Goal: Information Seeking & Learning: Learn about a topic

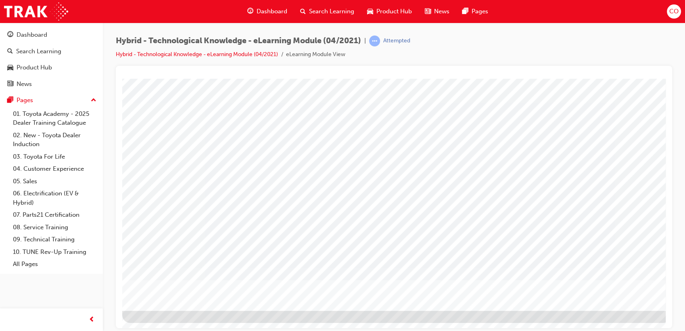
scroll to position [60, 0]
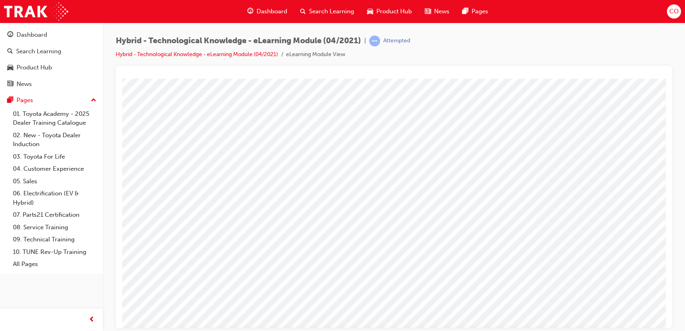
scroll to position [60, 0]
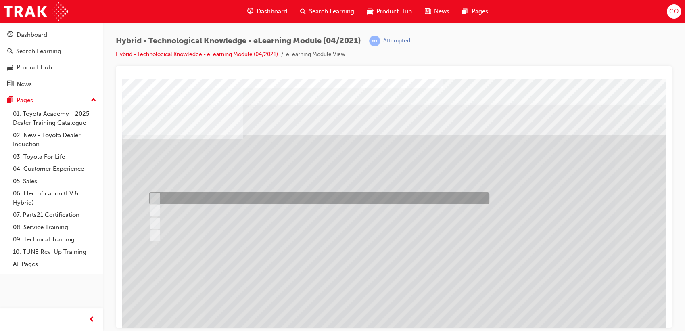
click at [202, 197] on div at bounding box center [317, 198] width 341 height 12
radio input "true"
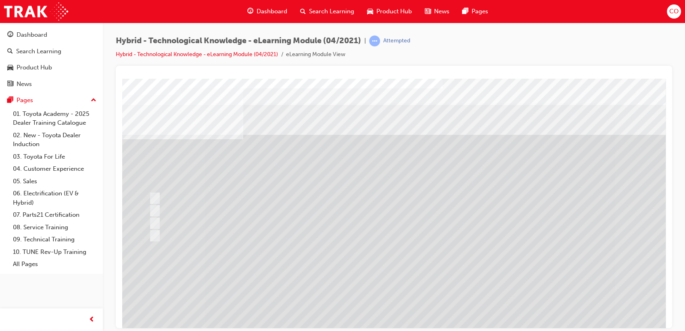
scroll to position [45, 0]
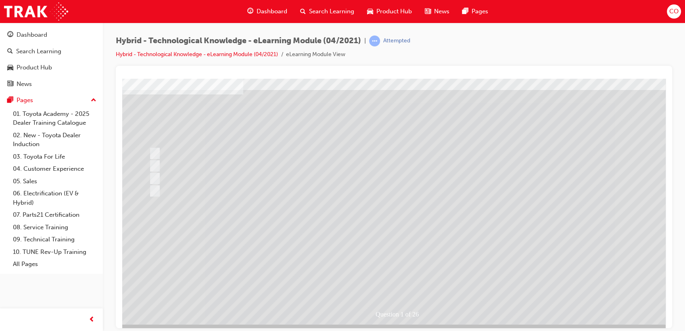
click at [397, 275] on div at bounding box center [396, 178] width 549 height 291
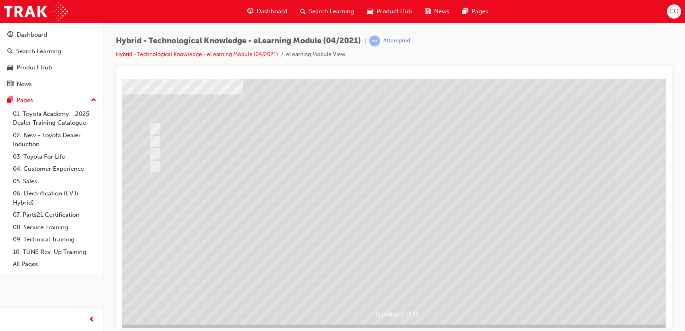
scroll to position [0, 0]
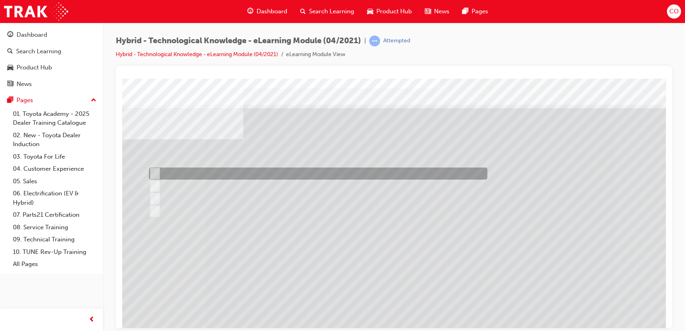
click at [198, 172] on div at bounding box center [316, 173] width 339 height 12
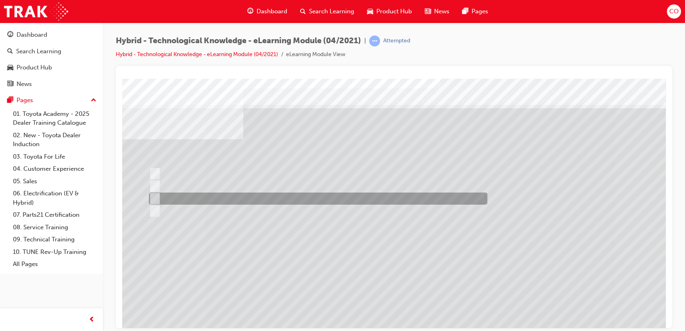
click at [197, 196] on div at bounding box center [316, 199] width 339 height 12
radio input "false"
radio input "true"
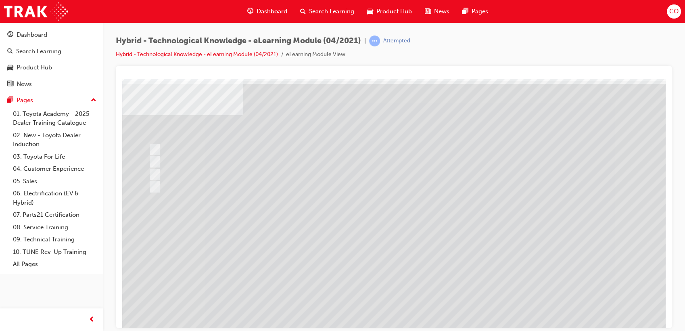
scroll to position [45, 0]
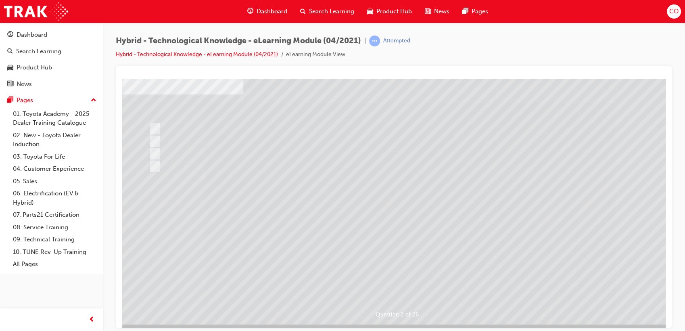
click at [390, 275] on div at bounding box center [396, 178] width 549 height 291
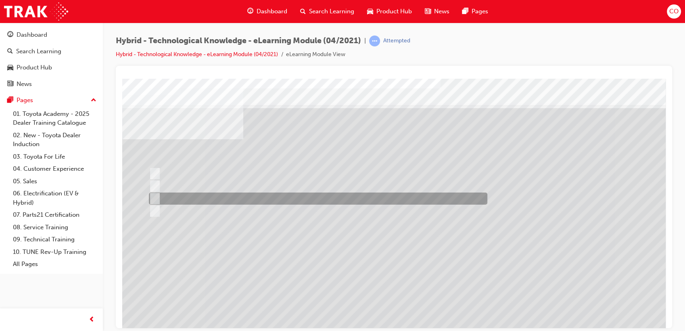
click at [191, 194] on div at bounding box center [316, 199] width 339 height 12
radio input "true"
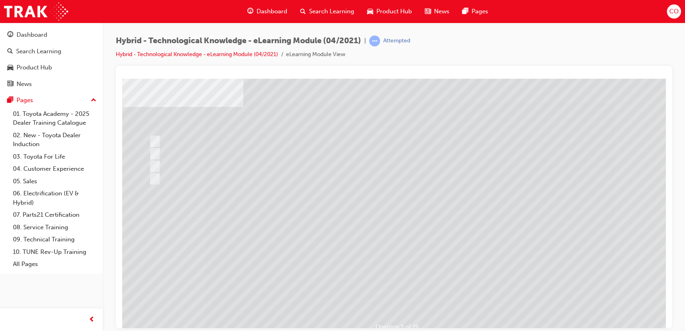
scroll to position [60, 0]
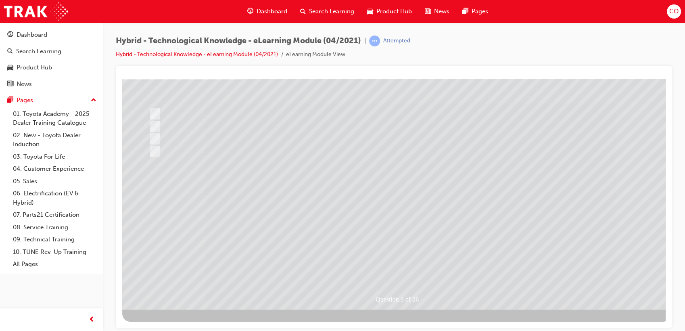
click at [410, 264] on div at bounding box center [396, 164] width 549 height 291
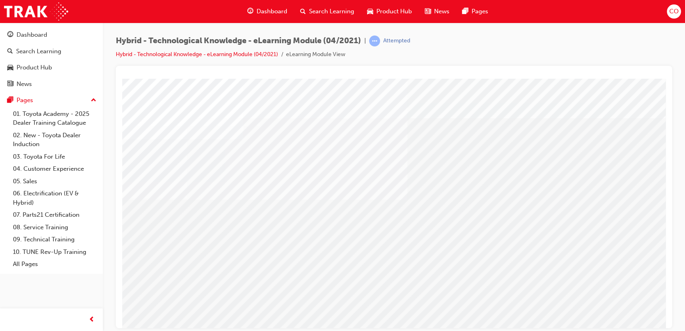
scroll to position [0, 0]
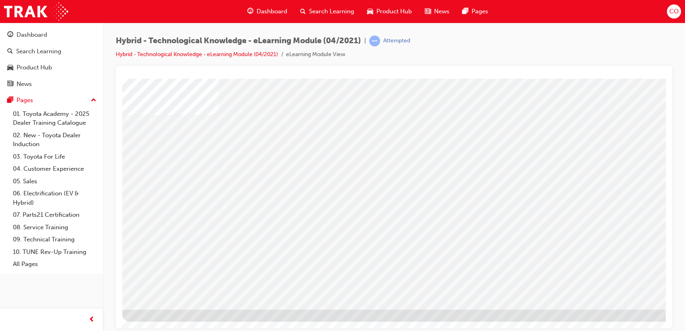
drag, startPoint x: 263, startPoint y: 160, endPoint x: 297, endPoint y: 171, distance: 36.0
drag, startPoint x: 322, startPoint y: 172, endPoint x: 409, endPoint y: 175, distance: 87.6
drag, startPoint x: 455, startPoint y: 161, endPoint x: 485, endPoint y: 161, distance: 29.9
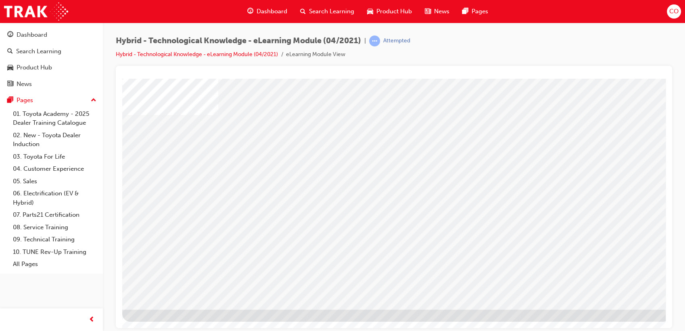
drag, startPoint x: 591, startPoint y: 199, endPoint x: 595, endPoint y: 201, distance: 4.2
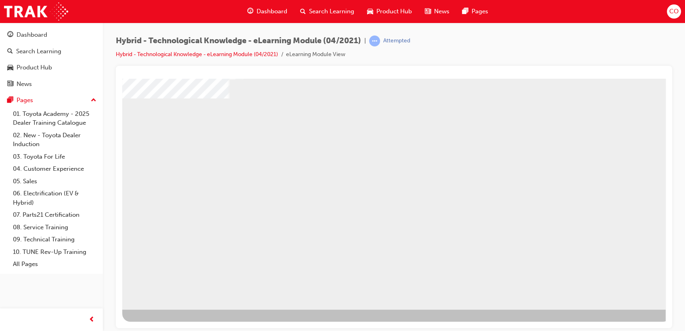
drag, startPoint x: 437, startPoint y: 185, endPoint x: 382, endPoint y: 183, distance: 54.9
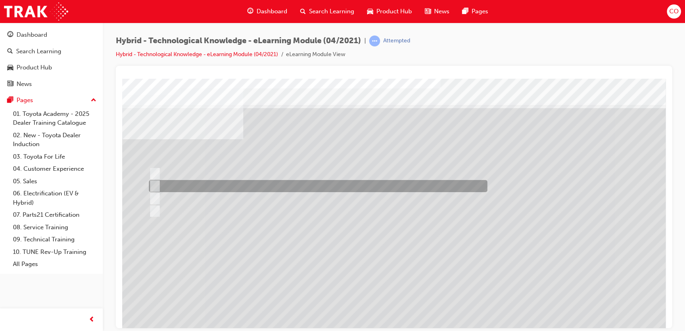
click at [255, 189] on div at bounding box center [316, 186] width 339 height 12
radio input "true"
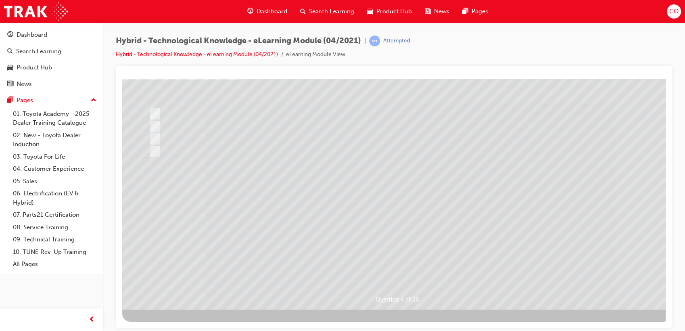
click at [415, 262] on div at bounding box center [396, 164] width 549 height 291
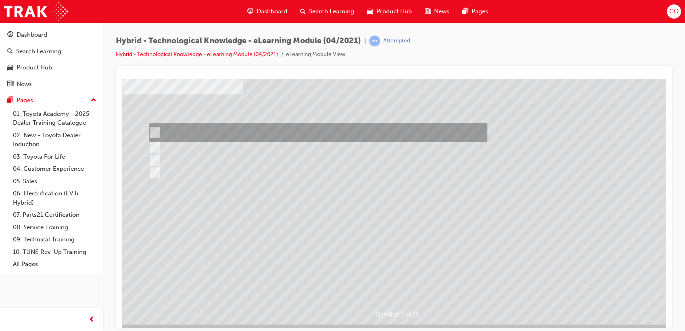
click at [239, 133] on div at bounding box center [316, 132] width 339 height 19
radio input "true"
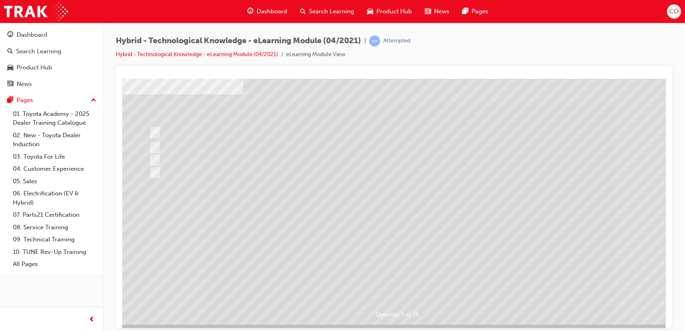
click at [413, 274] on div at bounding box center [396, 178] width 549 height 291
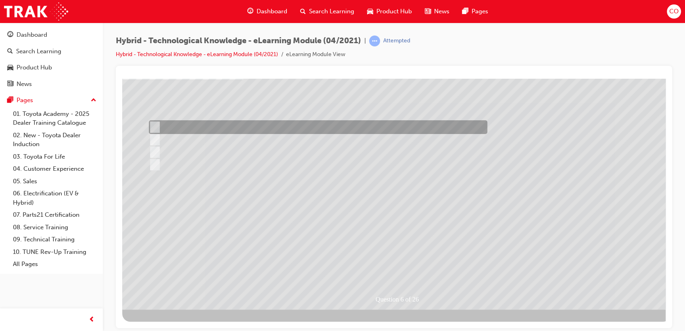
click at [228, 130] on div at bounding box center [316, 127] width 339 height 14
radio input "true"
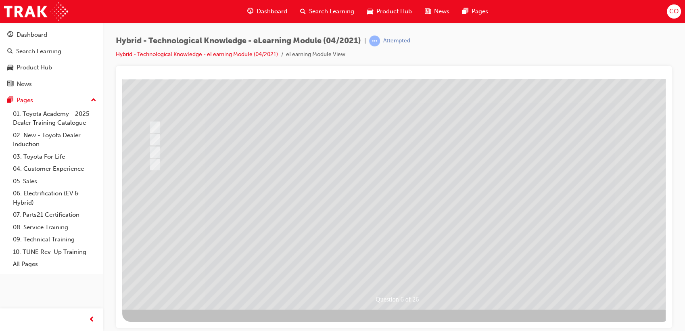
click at [384, 266] on div at bounding box center [396, 164] width 549 height 291
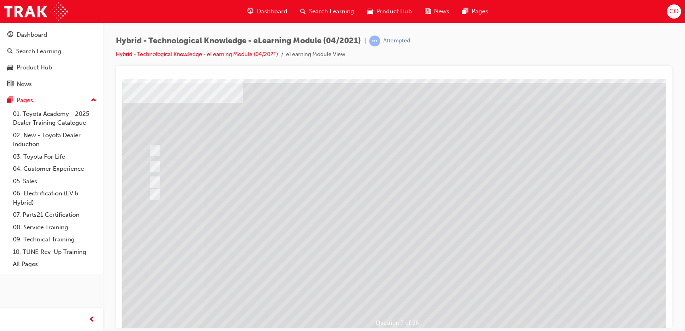
scroll to position [15, 0]
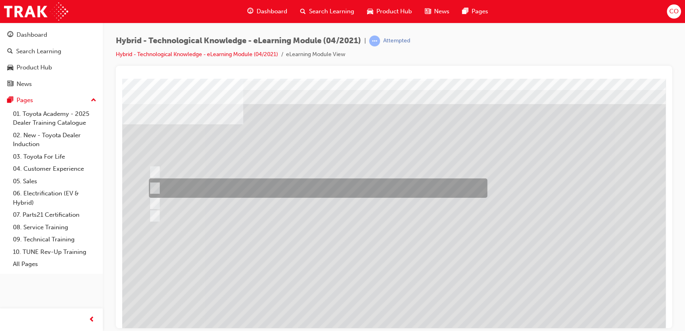
click at [245, 182] on div at bounding box center [316, 187] width 339 height 19
radio input "true"
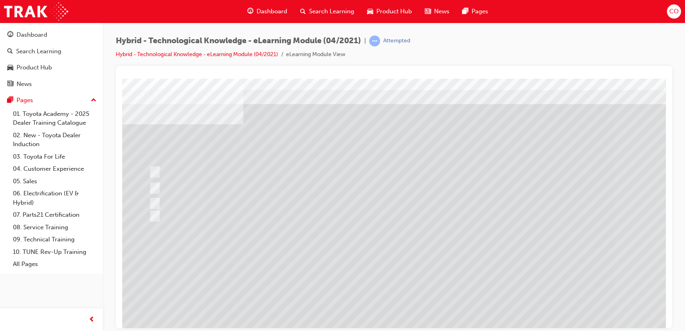
click at [413, 314] on div at bounding box center [396, 208] width 549 height 291
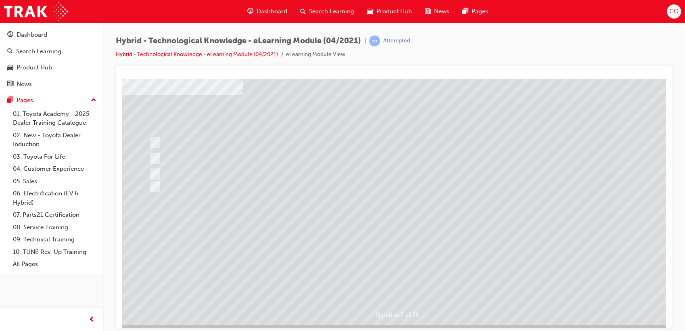
scroll to position [60, 0]
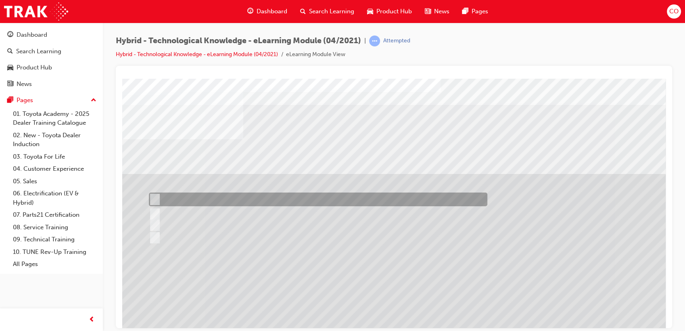
click at [207, 199] on div at bounding box center [316, 200] width 339 height 14
radio input "true"
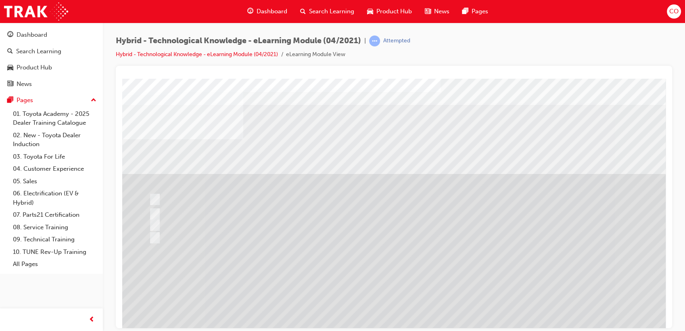
scroll to position [45, 0]
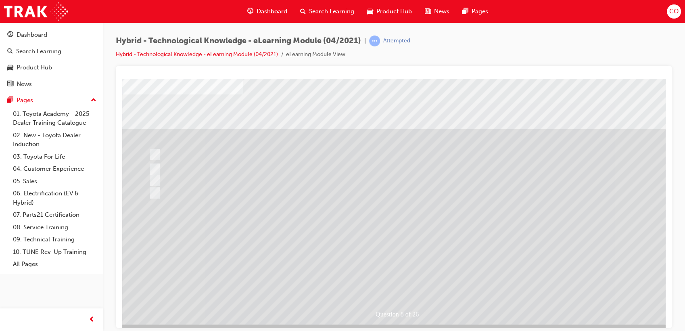
click at [414, 274] on div at bounding box center [396, 178] width 549 height 291
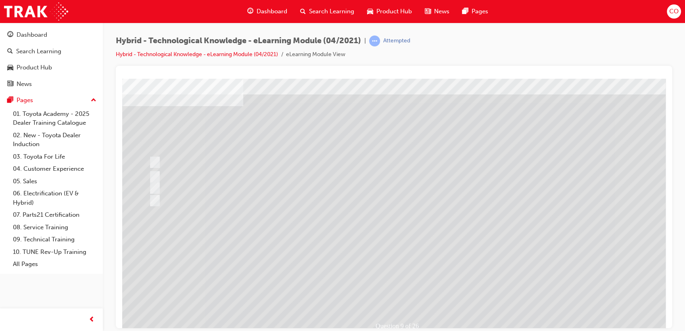
scroll to position [60, 0]
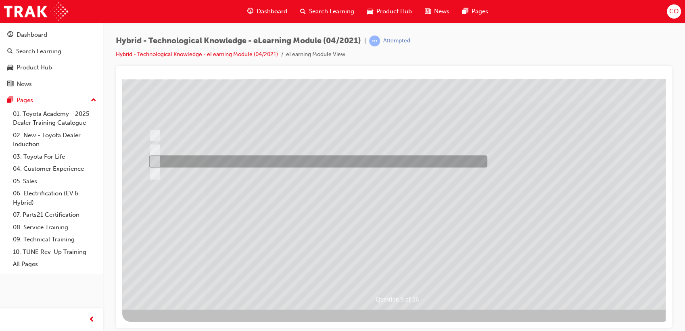
click at [191, 161] on div at bounding box center [316, 161] width 339 height 12
radio input "true"
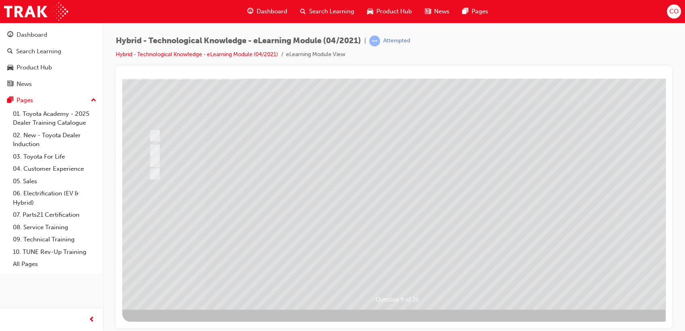
click at [391, 263] on div at bounding box center [396, 164] width 549 height 291
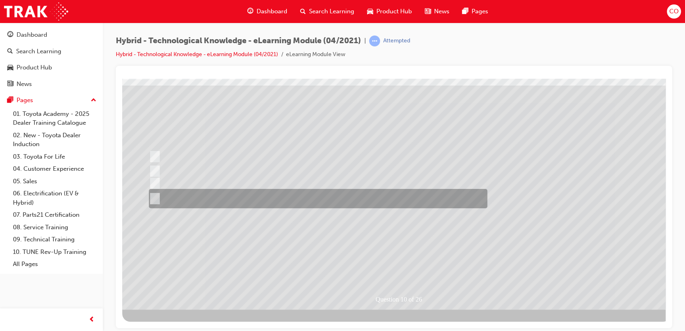
click at [201, 206] on div at bounding box center [316, 198] width 339 height 19
radio input "true"
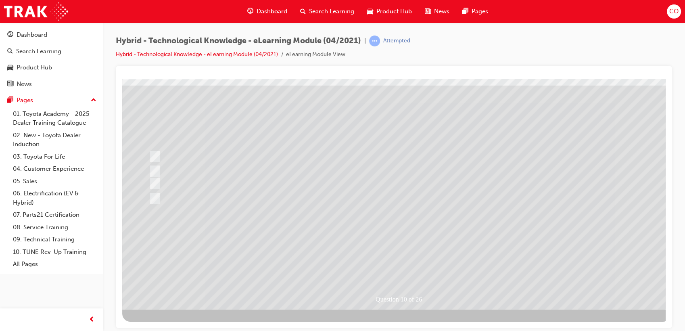
click at [414, 267] on div at bounding box center [396, 164] width 549 height 291
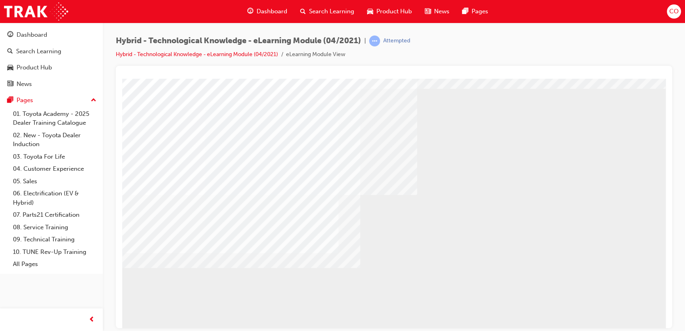
scroll to position [45, 0]
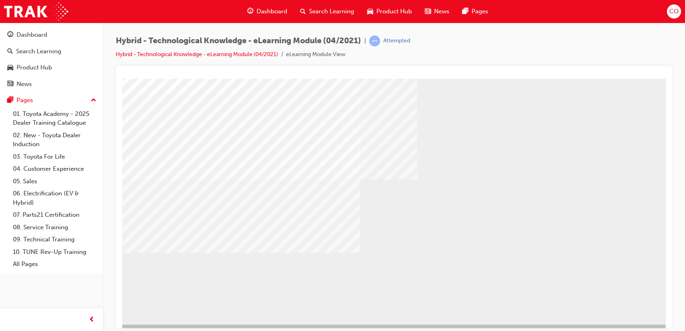
click at [613, 313] on div "multistate" at bounding box center [396, 178] width 549 height 291
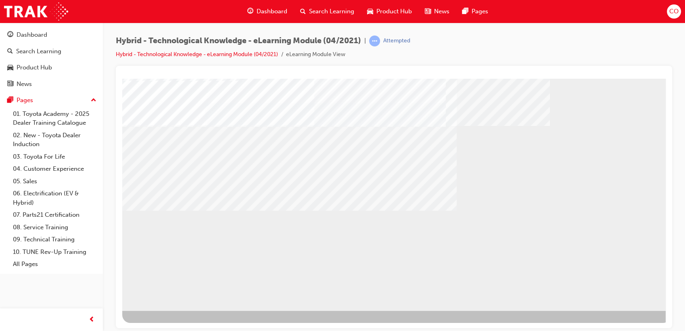
scroll to position [60, 0]
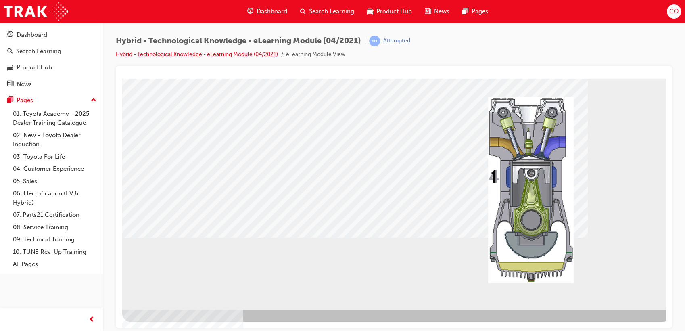
scroll to position [0, 0]
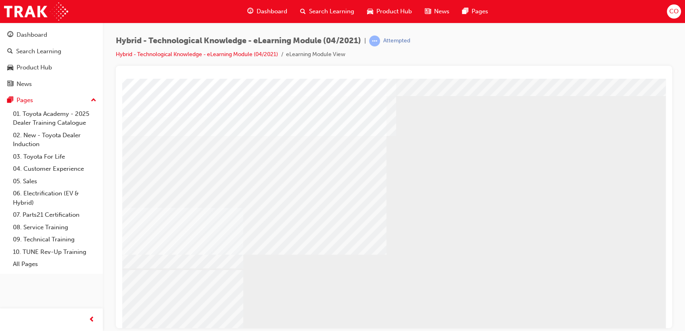
scroll to position [60, 0]
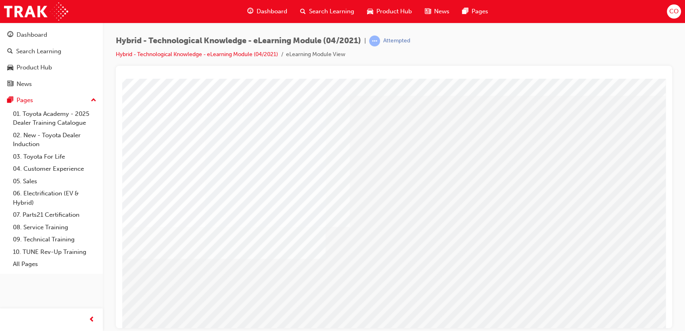
scroll to position [45, 0]
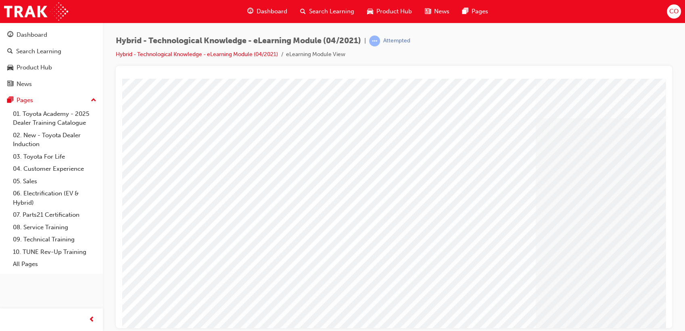
scroll to position [60, 0]
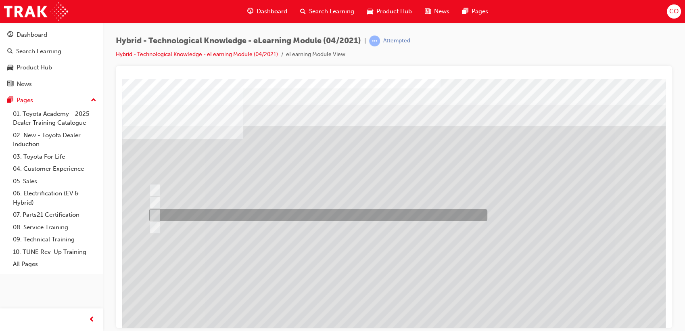
click at [189, 216] on div at bounding box center [316, 215] width 339 height 12
radio input "true"
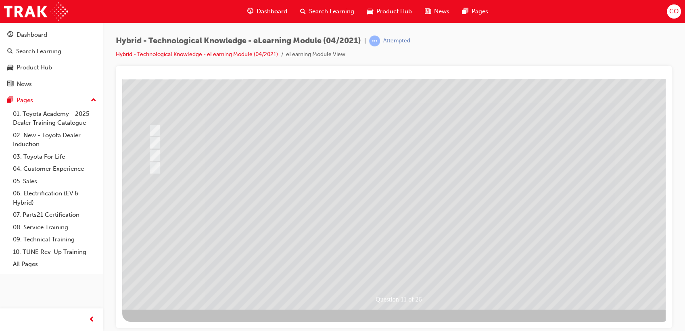
click at [412, 261] on div at bounding box center [396, 164] width 549 height 291
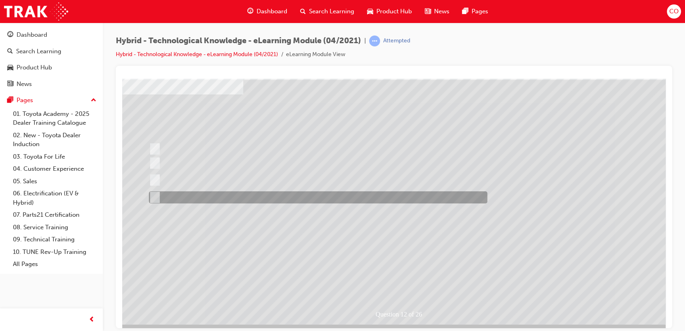
click at [253, 200] on div at bounding box center [316, 197] width 339 height 12
radio input "true"
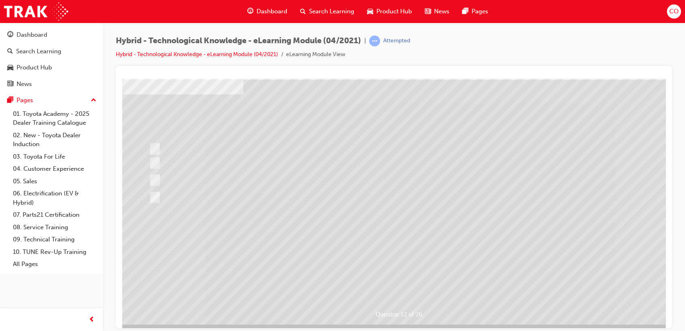
click at [410, 284] on div at bounding box center [396, 178] width 549 height 291
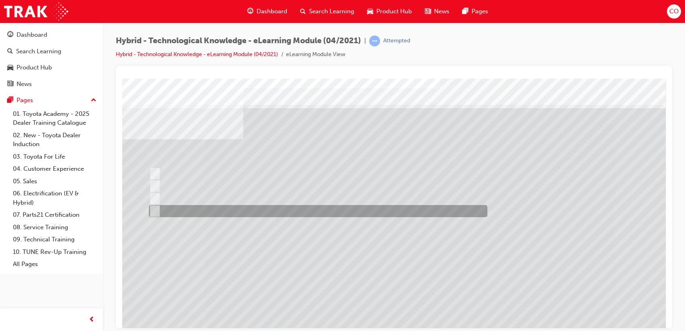
click at [169, 210] on div at bounding box center [316, 211] width 339 height 12
radio input "true"
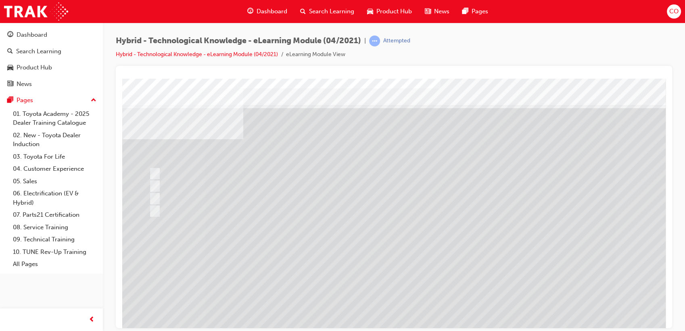
scroll to position [60, 0]
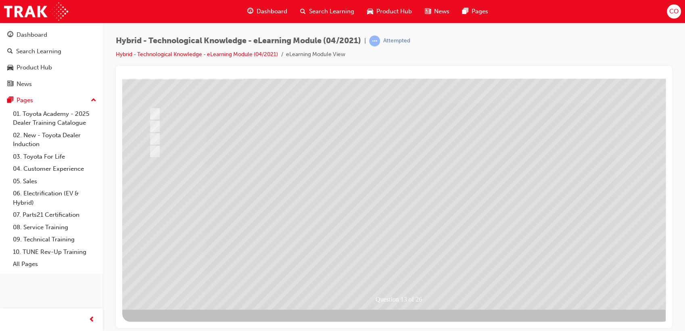
click at [418, 266] on div at bounding box center [396, 164] width 549 height 291
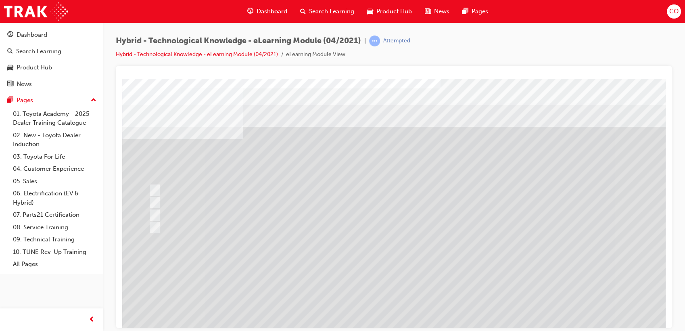
scroll to position [45, 0]
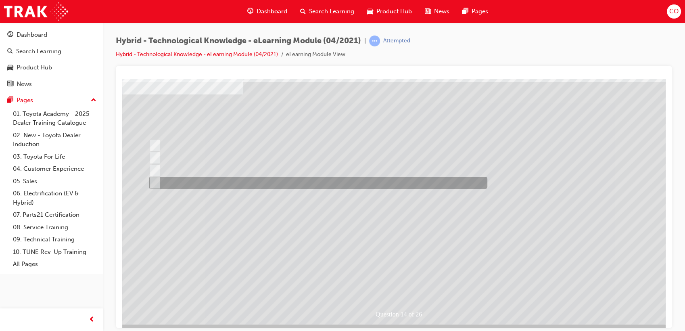
click at [225, 180] on div at bounding box center [316, 183] width 339 height 12
radio input "true"
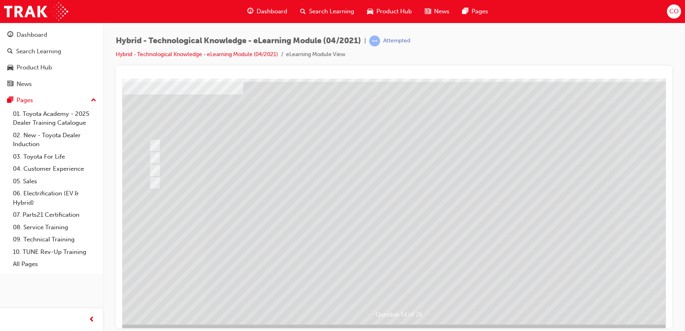
click at [404, 274] on div at bounding box center [396, 178] width 549 height 291
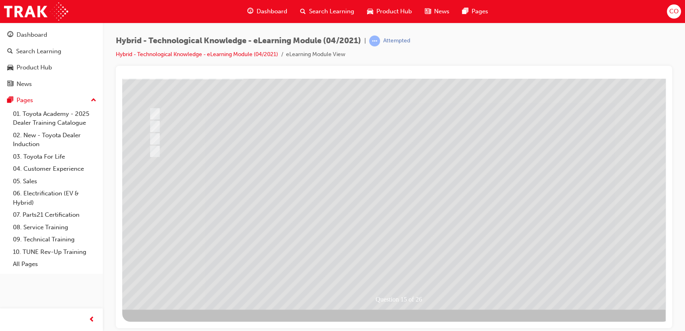
scroll to position [0, 0]
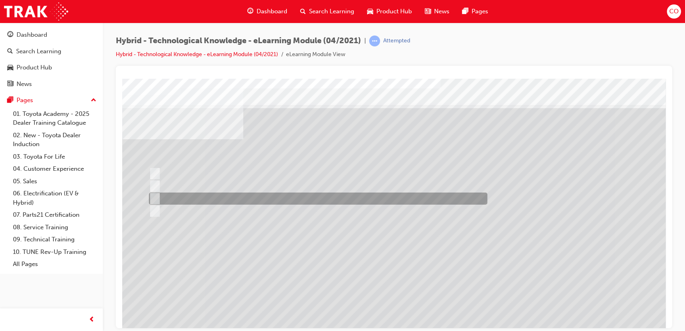
click at [199, 195] on div at bounding box center [316, 199] width 339 height 12
radio input "true"
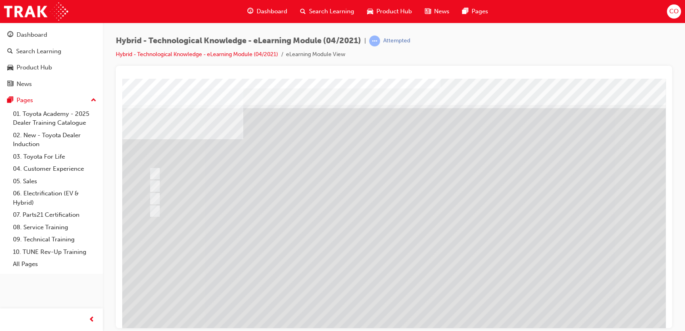
scroll to position [60, 0]
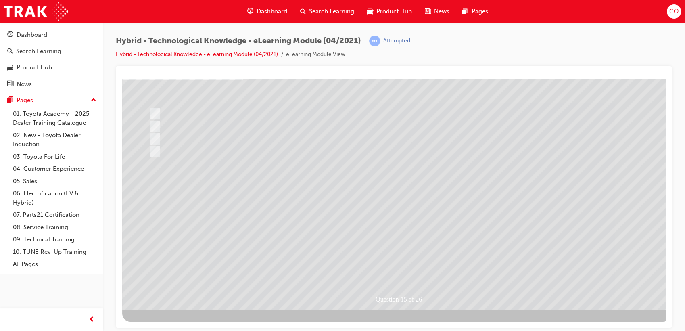
click at [392, 266] on div at bounding box center [396, 164] width 549 height 291
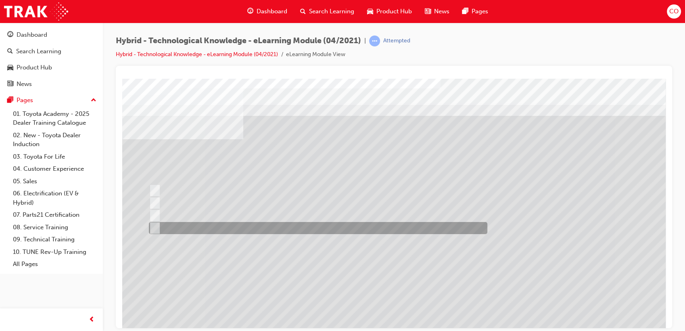
click at [273, 232] on div at bounding box center [316, 228] width 339 height 12
radio input "true"
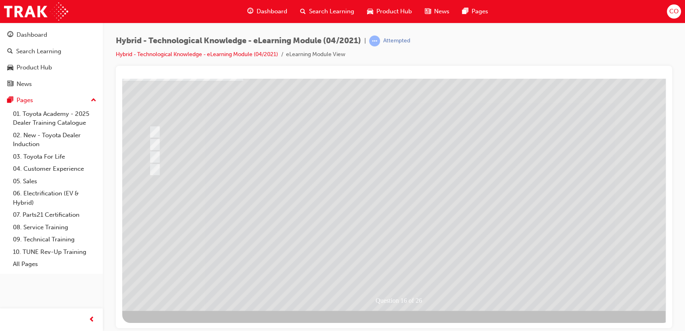
scroll to position [60, 0]
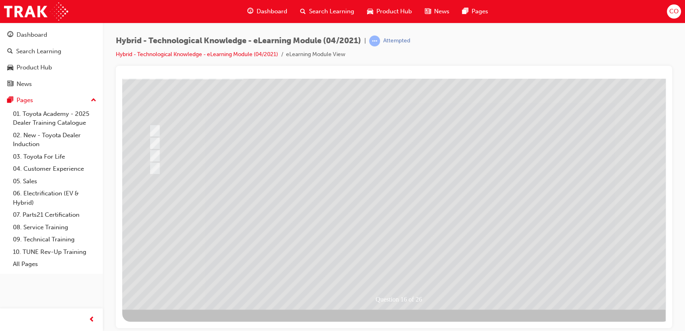
click at [410, 262] on div at bounding box center [396, 164] width 549 height 291
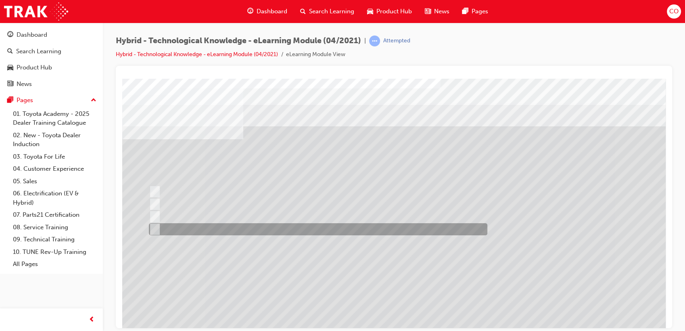
click at [238, 230] on div at bounding box center [316, 229] width 339 height 12
radio input "true"
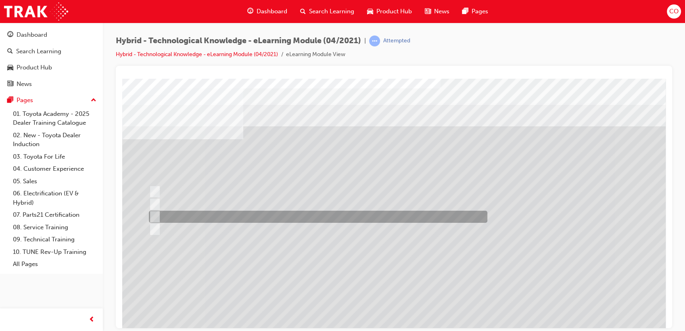
scroll to position [60, 0]
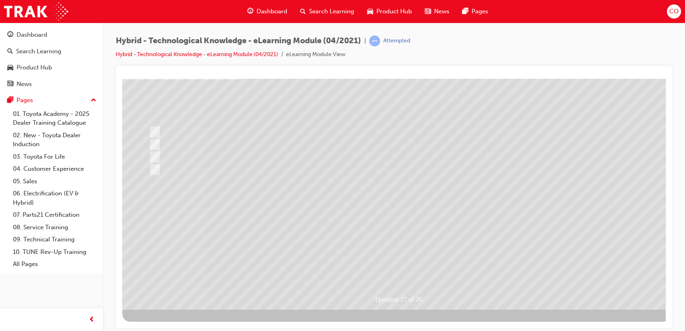
click at [386, 264] on div at bounding box center [396, 164] width 549 height 291
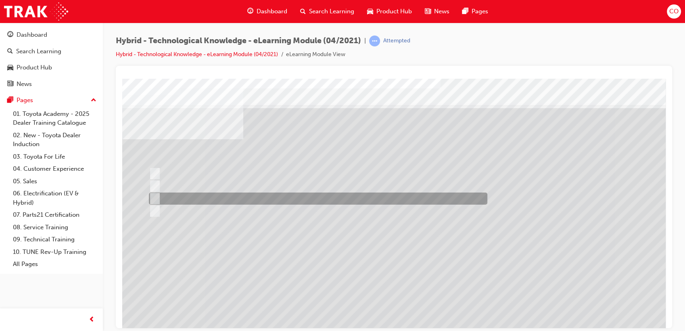
click at [205, 195] on div at bounding box center [316, 199] width 339 height 12
radio input "true"
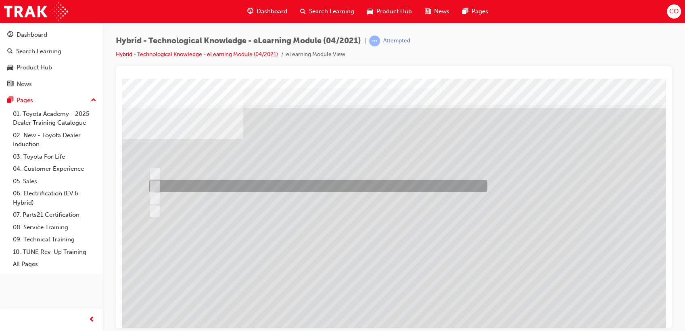
click at [205, 189] on div at bounding box center [316, 186] width 339 height 12
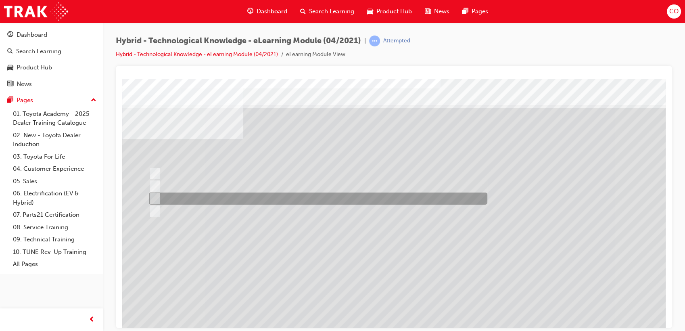
click at [209, 197] on div at bounding box center [316, 199] width 339 height 12
radio input "false"
radio input "true"
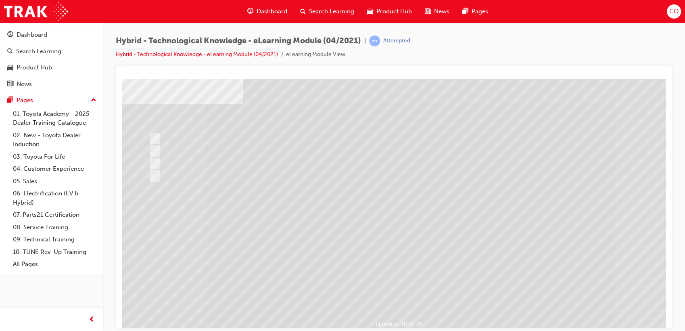
scroll to position [45, 0]
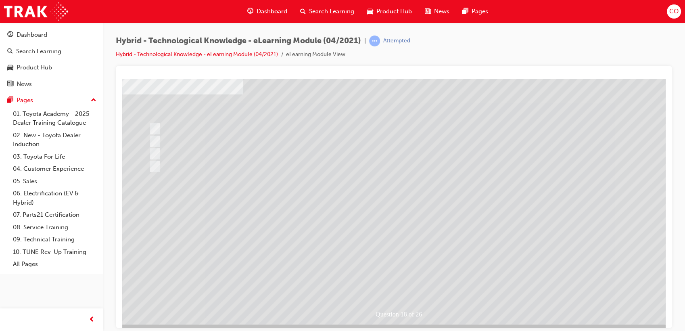
click at [388, 268] on div "" at bounding box center [396, 279] width 549 height 34
click at [390, 272] on div at bounding box center [396, 178] width 549 height 291
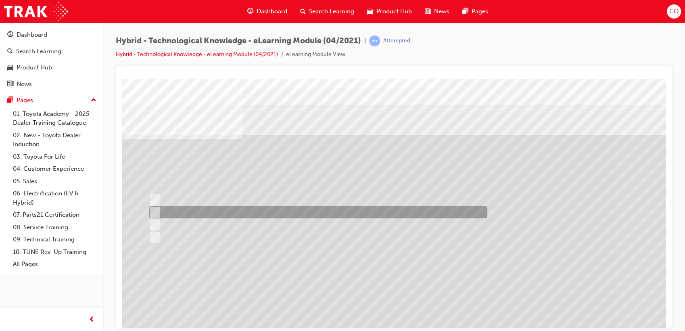
click at [197, 213] on div at bounding box center [316, 212] width 339 height 12
radio input "true"
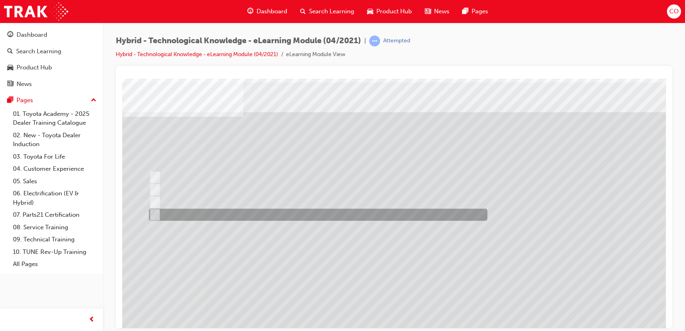
scroll to position [60, 0]
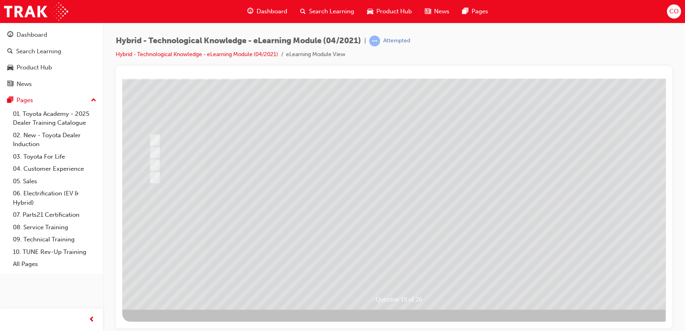
click at [387, 264] on div at bounding box center [396, 164] width 549 height 291
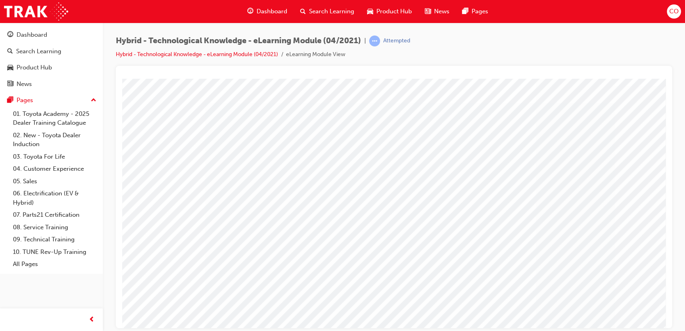
scroll to position [45, 0]
drag, startPoint x: 630, startPoint y: 296, endPoint x: 628, endPoint y: 300, distance: 4.2
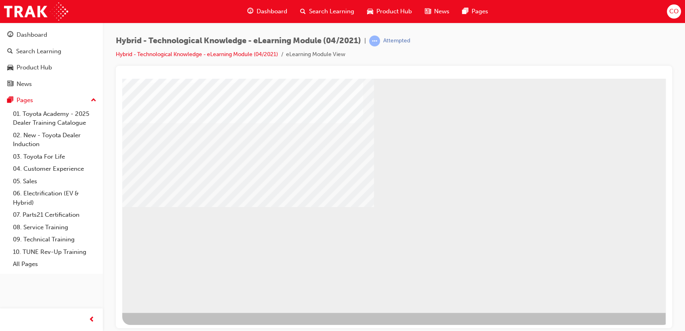
scroll to position [60, 0]
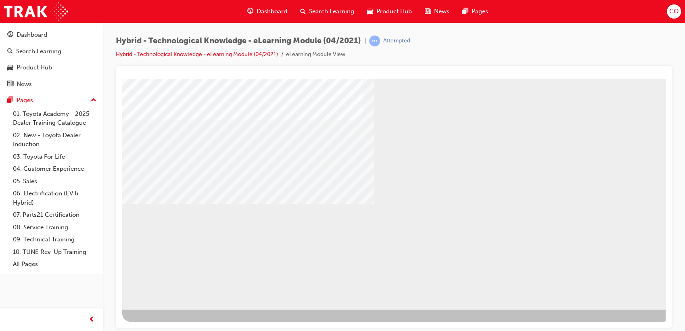
click at [617, 300] on div "multistate" at bounding box center [396, 164] width 549 height 291
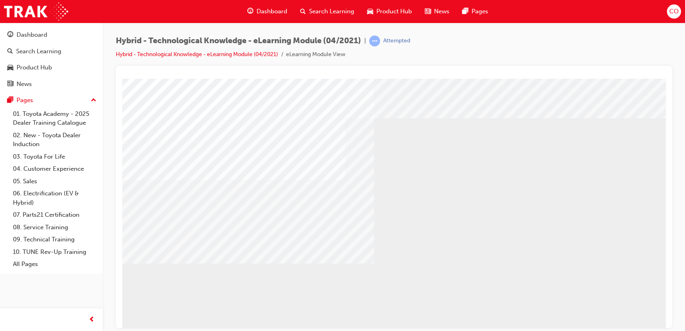
scroll to position [45, 0]
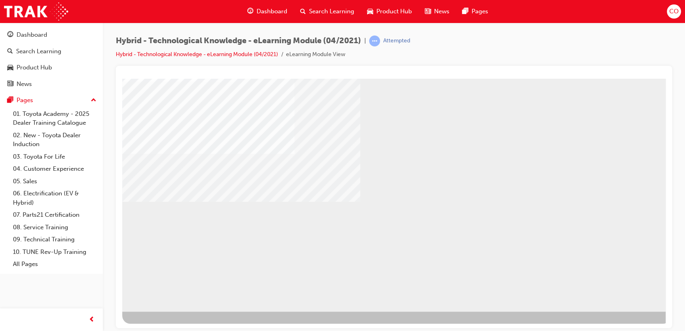
scroll to position [60, 0]
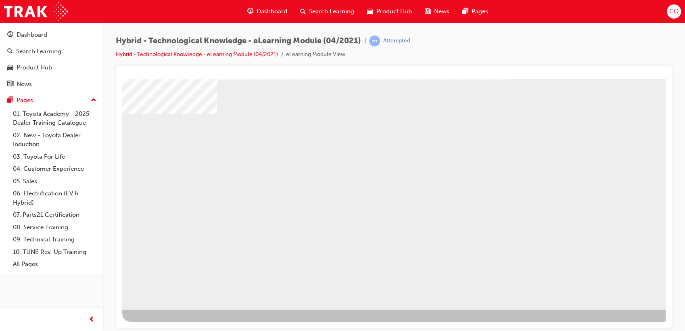
drag, startPoint x: 379, startPoint y: 190, endPoint x: 445, endPoint y: 192, distance: 65.4
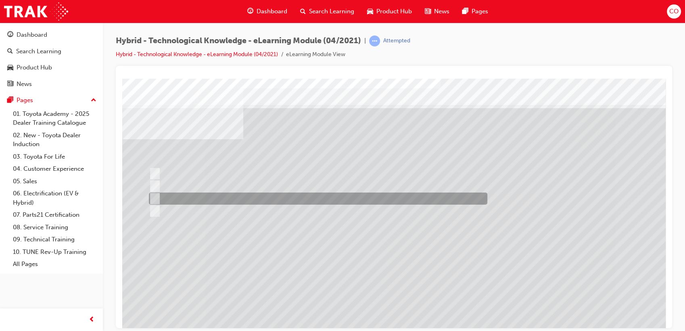
click at [283, 200] on div at bounding box center [316, 199] width 339 height 12
radio input "true"
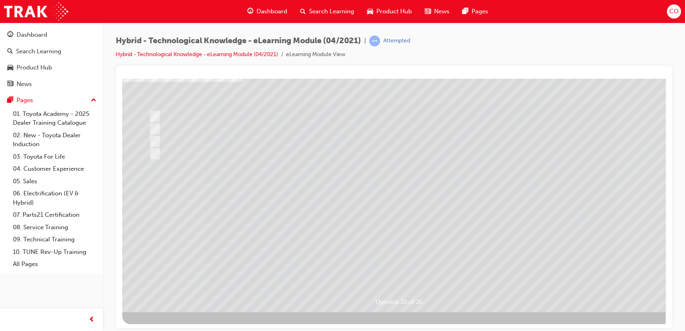
scroll to position [60, 0]
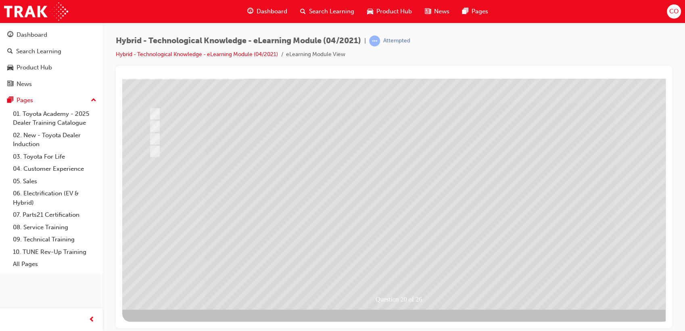
click at [394, 259] on div at bounding box center [396, 164] width 549 height 291
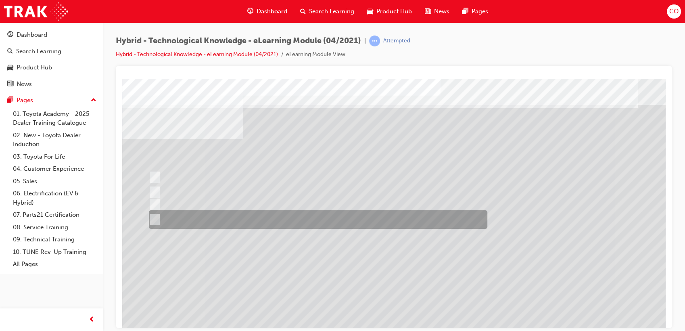
click at [277, 220] on div at bounding box center [316, 219] width 339 height 19
radio input "true"
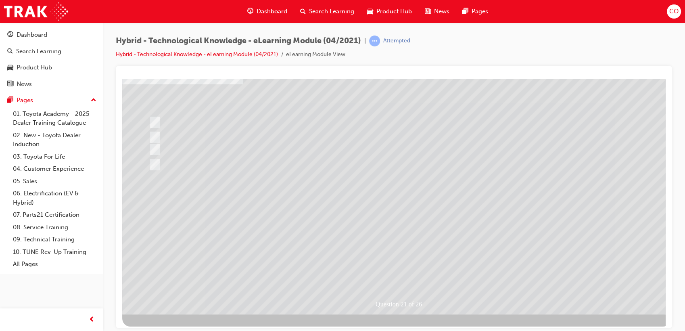
scroll to position [60, 0]
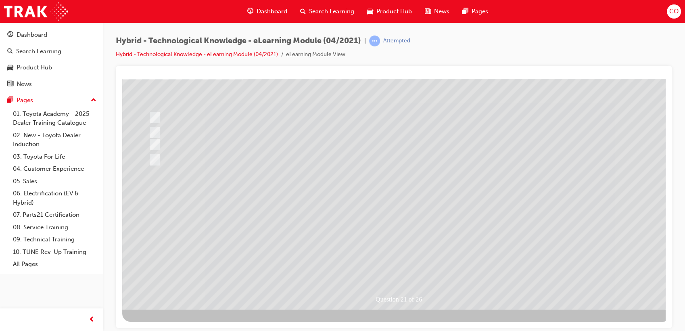
click at [391, 262] on div at bounding box center [396, 164] width 549 height 291
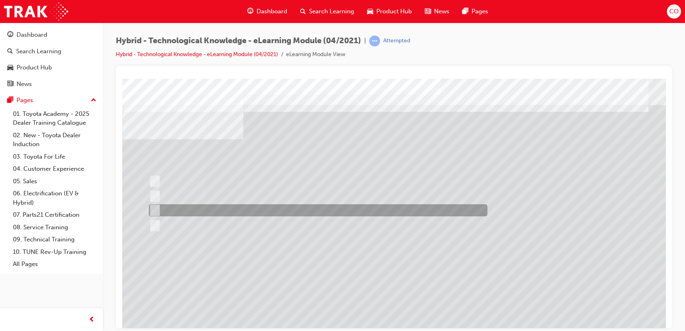
click at [174, 207] on div at bounding box center [316, 210] width 339 height 12
radio input "true"
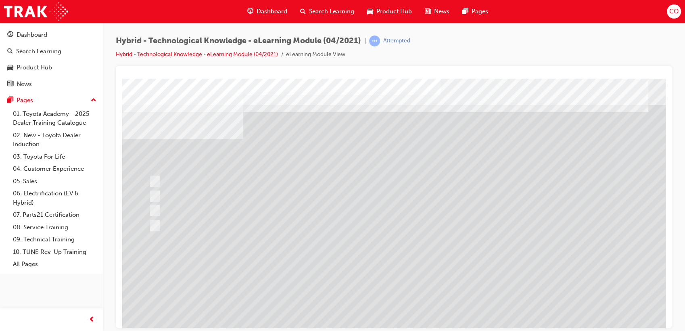
scroll to position [60, 0]
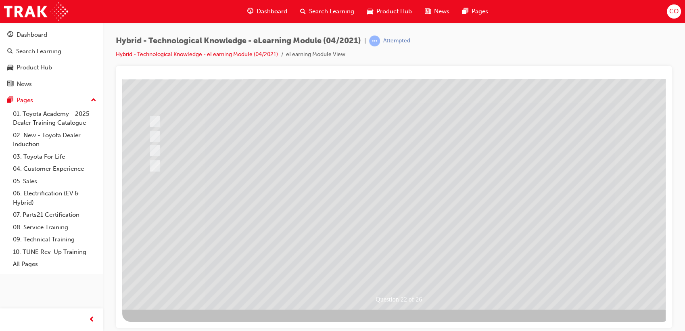
click at [390, 262] on div at bounding box center [396, 164] width 549 height 291
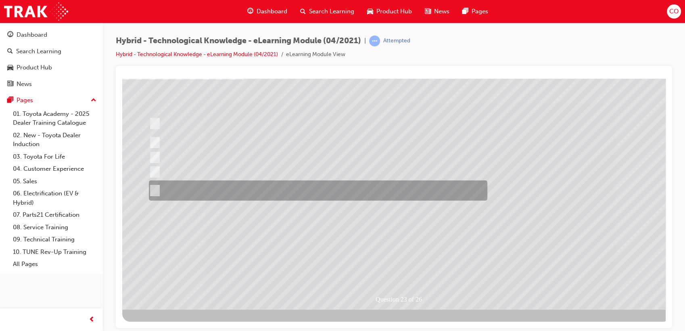
click at [252, 189] on div at bounding box center [316, 190] width 339 height 20
radio input "true"
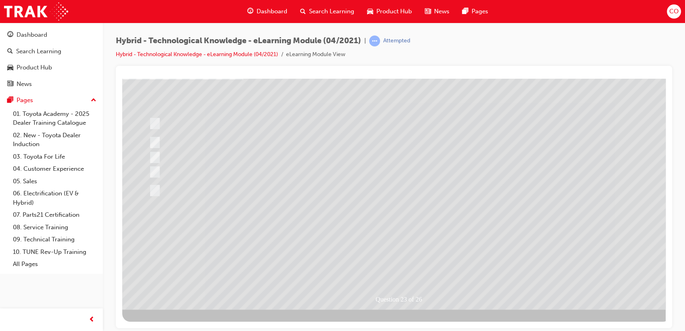
click at [397, 268] on div at bounding box center [396, 164] width 549 height 291
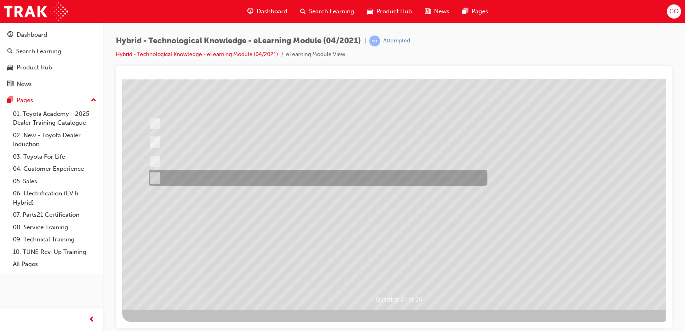
click at [252, 184] on div at bounding box center [316, 178] width 339 height 16
radio input "true"
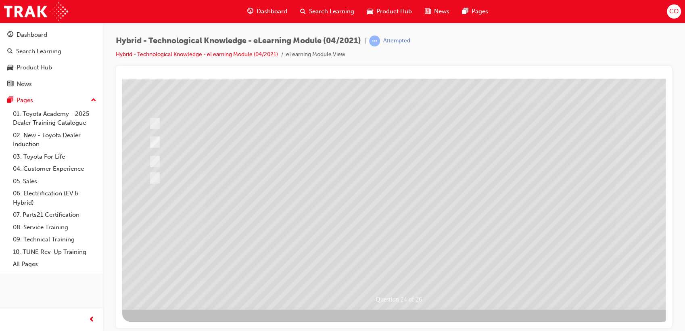
click at [394, 267] on div at bounding box center [396, 164] width 549 height 291
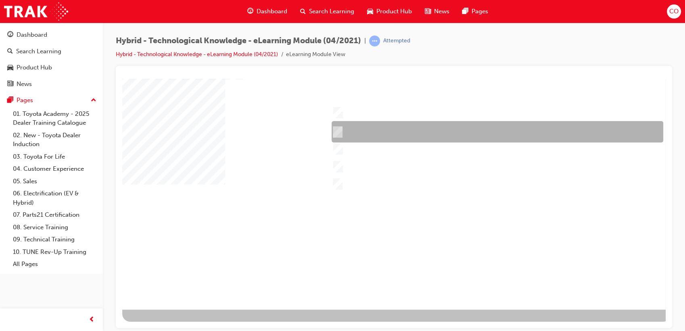
click at [337, 131] on input "Yaris Hybrid" at bounding box center [335, 132] width 9 height 9
checkbox input "true"
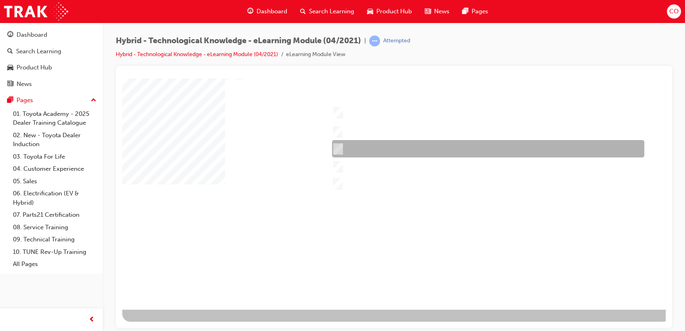
click at [334, 144] on input "Corolla Hybrid" at bounding box center [336, 148] width 9 height 9
checkbox input "true"
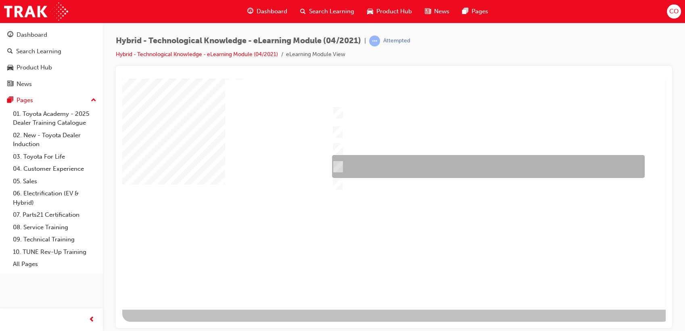
click at [332, 159] on div at bounding box center [486, 166] width 313 height 23
click at [333, 174] on div at bounding box center [486, 166] width 313 height 23
checkbox input "false"
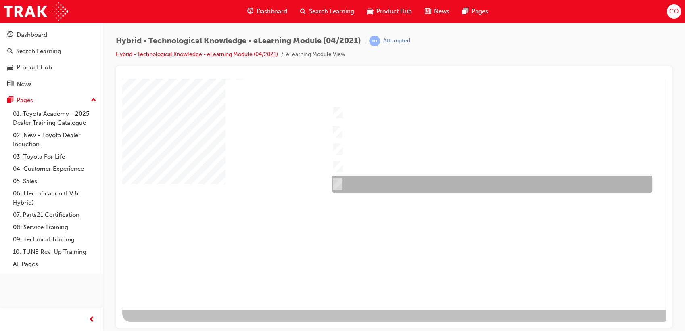
click at [334, 180] on input "Prius v" at bounding box center [335, 184] width 9 height 9
checkbox input "true"
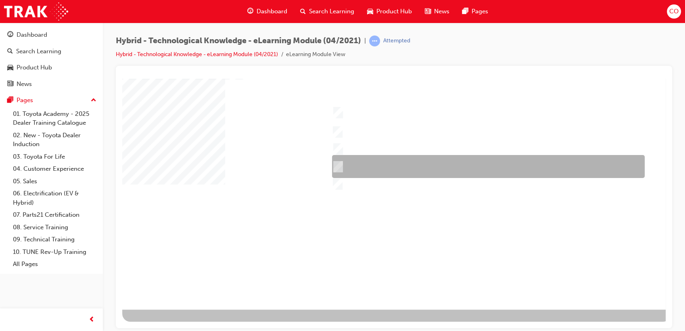
click at [340, 168] on input "Prius" at bounding box center [336, 166] width 9 height 9
checkbox input "true"
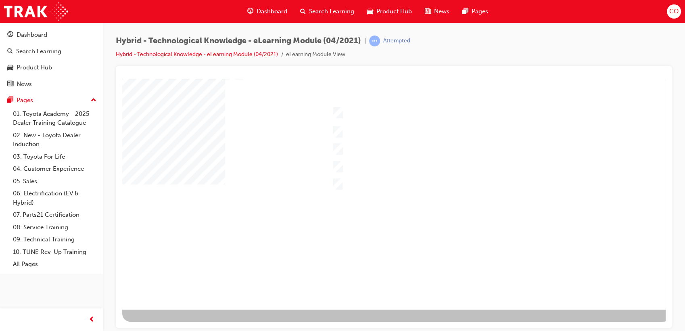
click at [364, 113] on div at bounding box center [396, 164] width 549 height 291
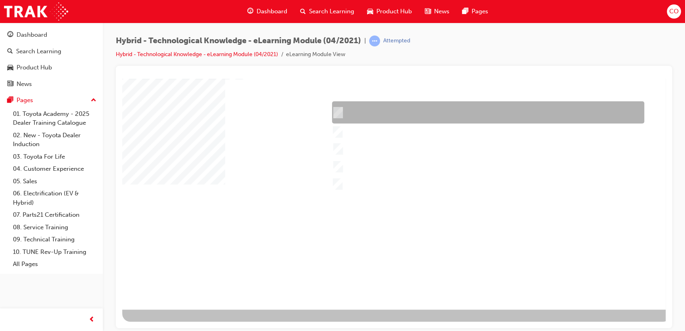
click at [352, 103] on div at bounding box center [486, 112] width 312 height 22
checkbox input "true"
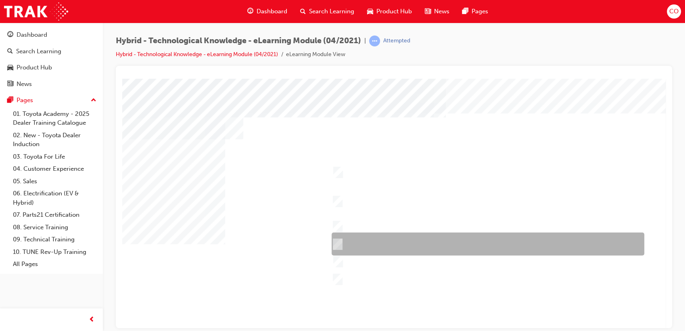
click at [366, 243] on div at bounding box center [486, 243] width 313 height 23
checkbox input "true"
click at [368, 215] on div at bounding box center [496, 201] width 332 height 41
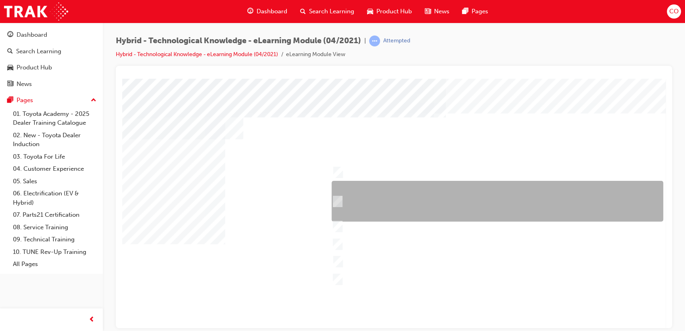
click at [378, 184] on div at bounding box center [496, 201] width 332 height 41
checkbox input "false"
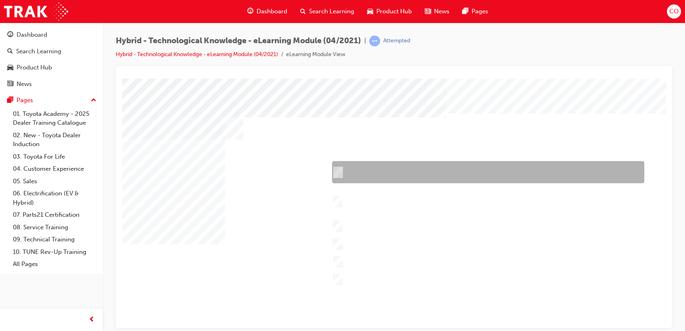
click at [383, 168] on div at bounding box center [486, 172] width 312 height 22
checkbox input "true"
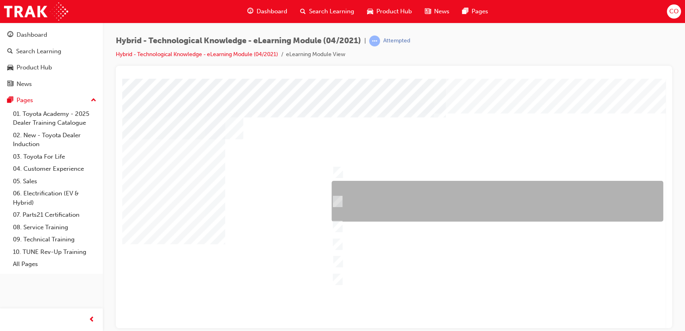
click at [375, 197] on div at bounding box center [496, 201] width 332 height 41
checkbox input "true"
drag, startPoint x: 375, startPoint y: 216, endPoint x: 374, endPoint y: 222, distance: 6.6
click at [375, 218] on div at bounding box center [396, 223] width 549 height 291
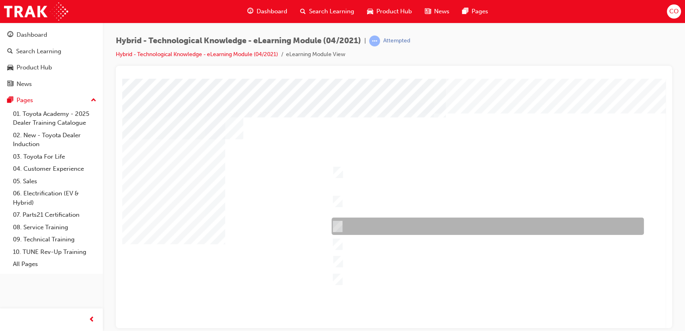
click at [374, 222] on div at bounding box center [486, 226] width 312 height 17
checkbox input "true"
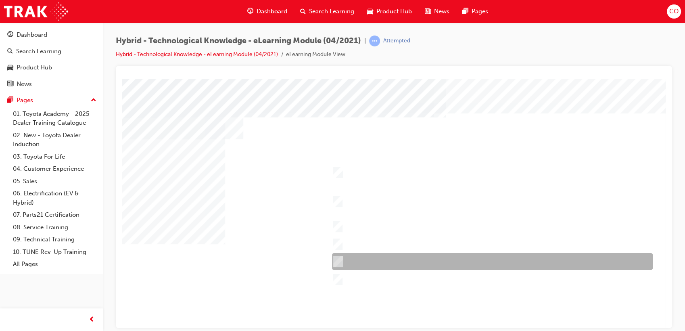
click at [371, 258] on div at bounding box center [490, 261] width 321 height 17
checkbox input "true"
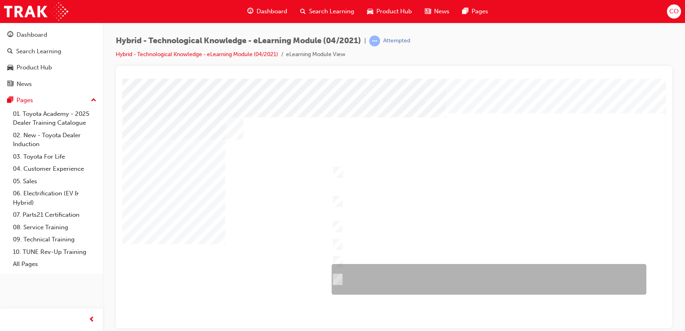
click at [366, 276] on div at bounding box center [487, 279] width 315 height 31
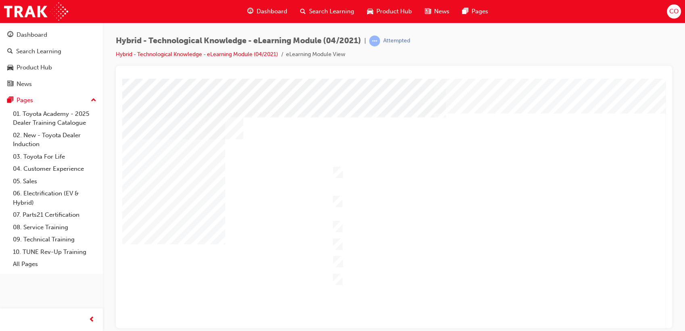
click at [364, 298] on div at bounding box center [396, 223] width 549 height 291
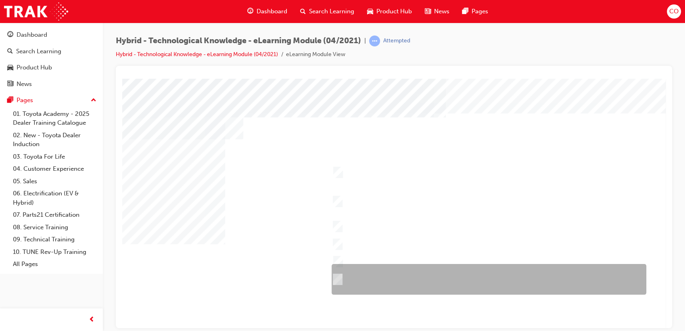
click at [365, 283] on div at bounding box center [487, 279] width 315 height 31
checkbox input "false"
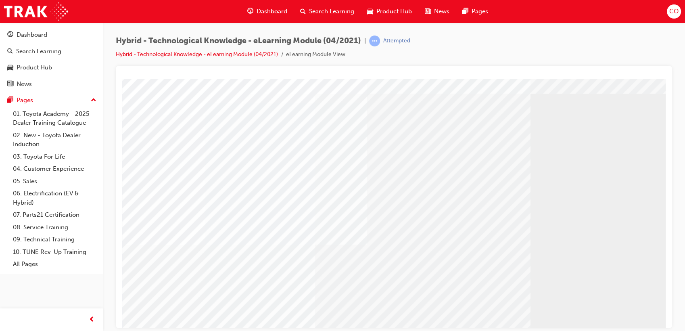
scroll to position [60, 0]
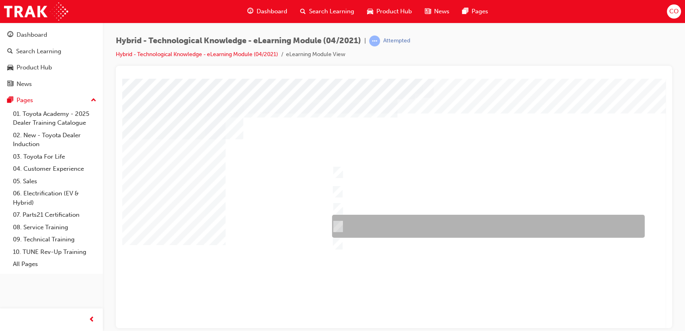
click at [341, 225] on div at bounding box center [486, 226] width 313 height 23
click at [345, 216] on div at bounding box center [486, 226] width 313 height 23
checkbox input "false"
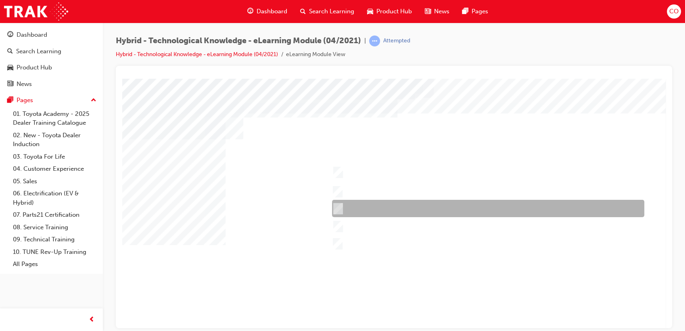
click at [348, 212] on div at bounding box center [486, 208] width 312 height 17
checkbox input "true"
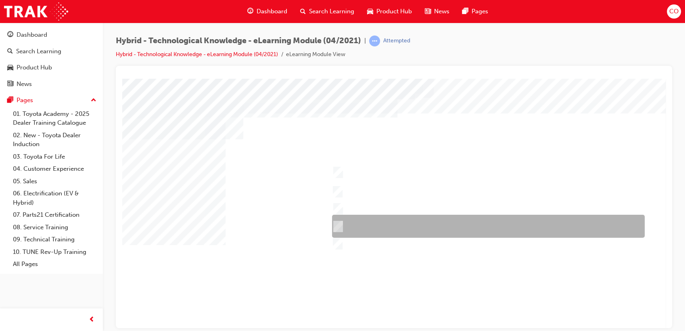
click at [339, 224] on input "Prius" at bounding box center [336, 226] width 9 height 9
checkbox input "true"
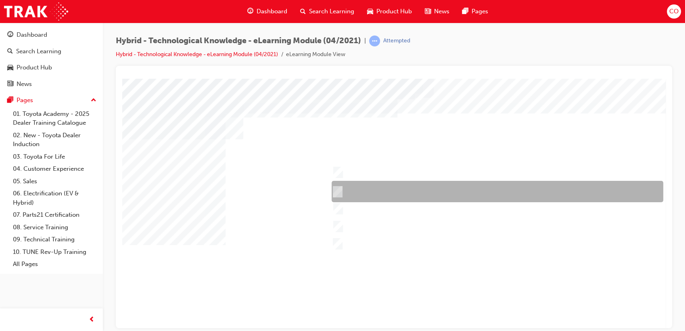
click at [353, 188] on div at bounding box center [496, 191] width 332 height 21
checkbox input "true"
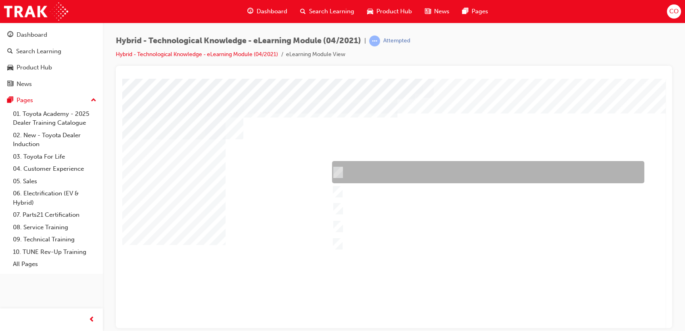
click at [360, 175] on div at bounding box center [486, 172] width 312 height 22
checkbox input "true"
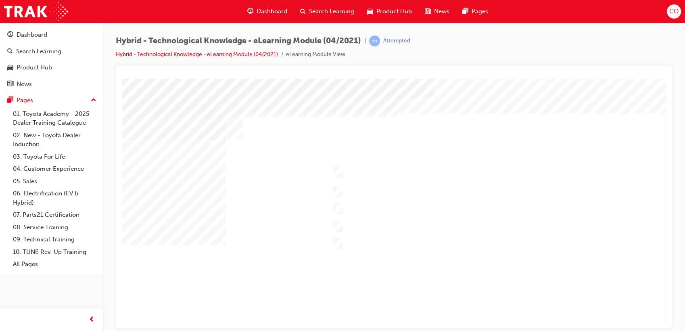
click at [373, 247] on div at bounding box center [396, 223] width 549 height 291
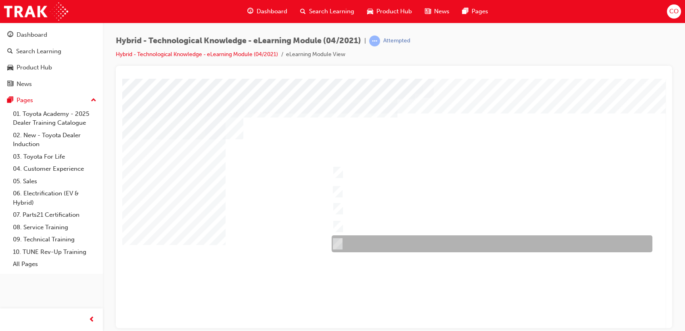
click at [369, 247] on div at bounding box center [490, 243] width 321 height 17
checkbox input "true"
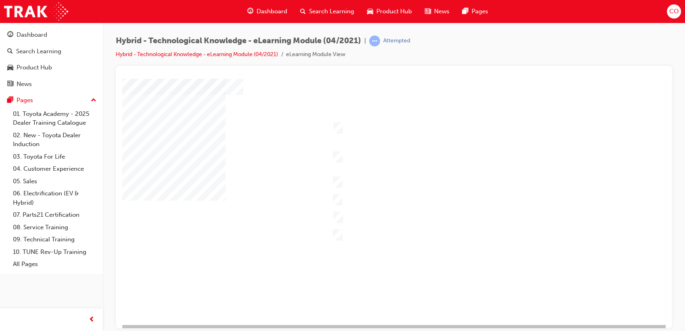
scroll to position [45, 0]
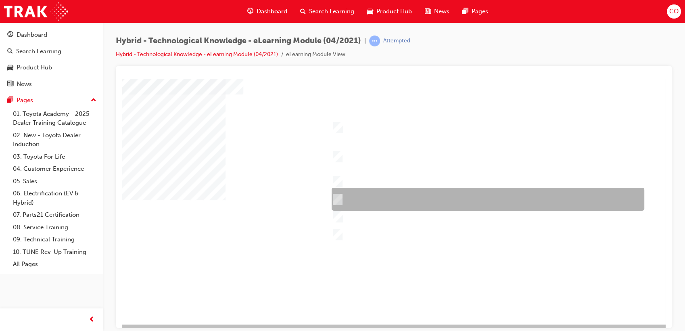
click at [442, 167] on div at bounding box center [496, 156] width 332 height 41
checkbox input "true"
click at [429, 194] on div at bounding box center [486, 199] width 313 height 23
checkbox input "true"
click at [431, 187] on div at bounding box center [486, 181] width 312 height 17
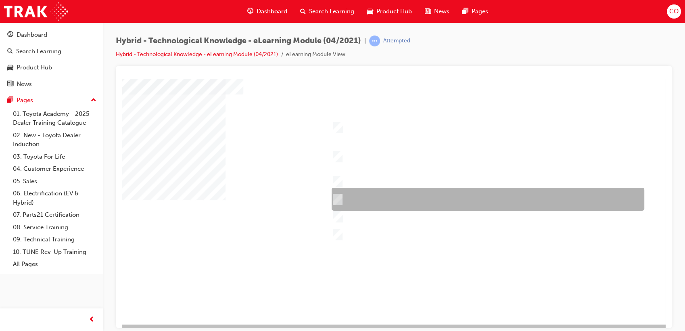
checkbox input "true"
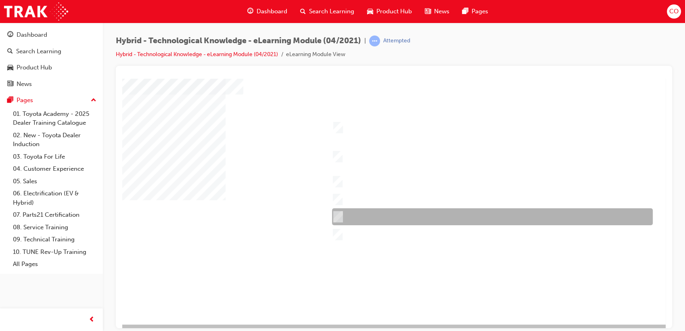
click at [419, 213] on div at bounding box center [490, 216] width 321 height 17
checkbox input "true"
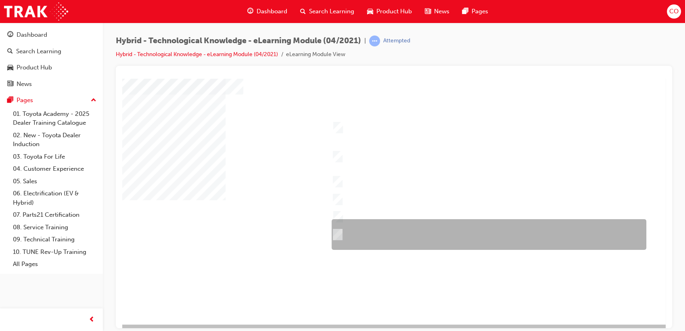
drag, startPoint x: 415, startPoint y: 225, endPoint x: 409, endPoint y: 232, distance: 9.8
click at [415, 226] on div at bounding box center [487, 234] width 315 height 31
checkbox input "true"
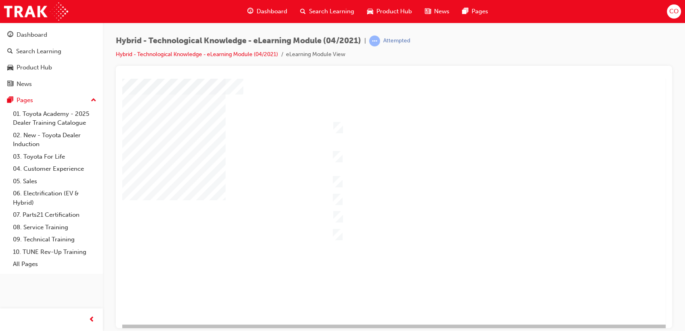
drag, startPoint x: 435, startPoint y: 127, endPoint x: 422, endPoint y: 148, distance: 25.2
click at [435, 126] on div at bounding box center [396, 178] width 549 height 291
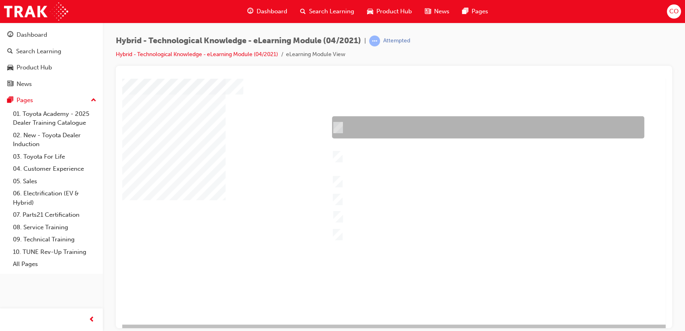
click at [398, 123] on div at bounding box center [486, 127] width 312 height 22
checkbox input "true"
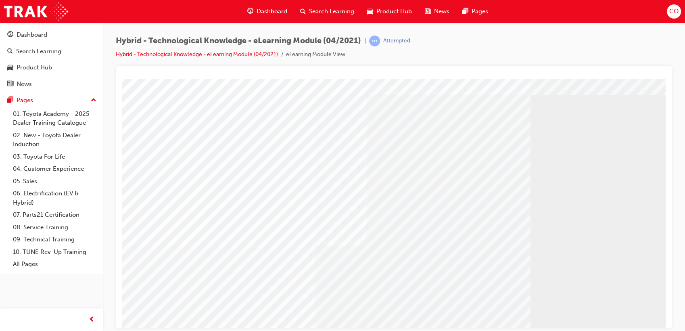
scroll to position [60, 0]
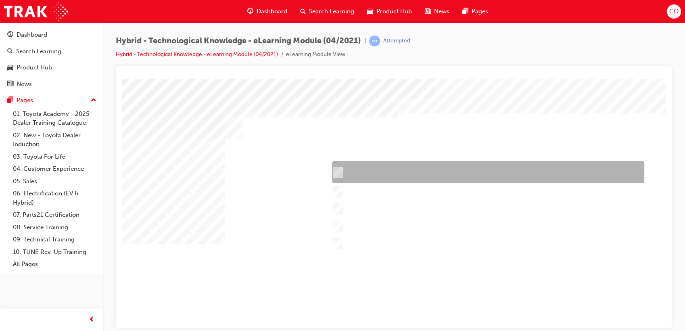
click at [342, 176] on div at bounding box center [486, 172] width 312 height 22
checkbox input "true"
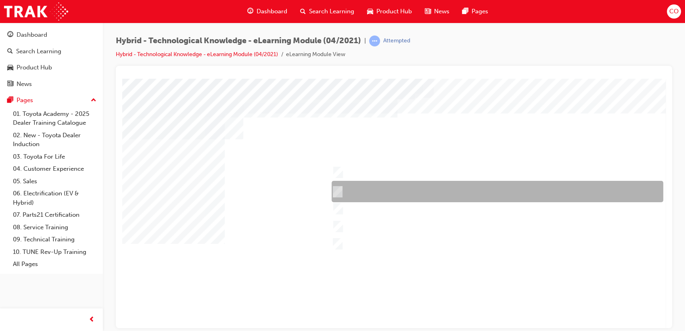
click at [342, 191] on div at bounding box center [496, 191] width 332 height 21
checkbox input "true"
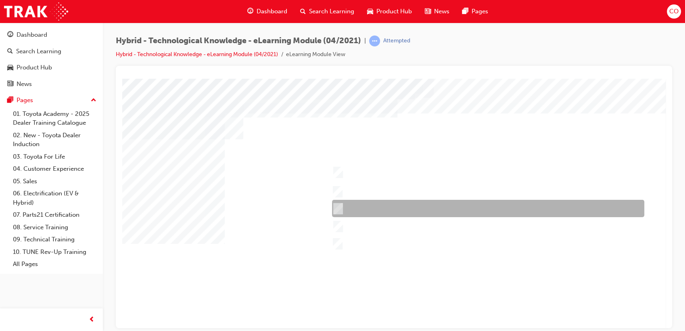
click at [340, 206] on input "Corolla Hybrid" at bounding box center [336, 208] width 9 height 9
checkbox input "true"
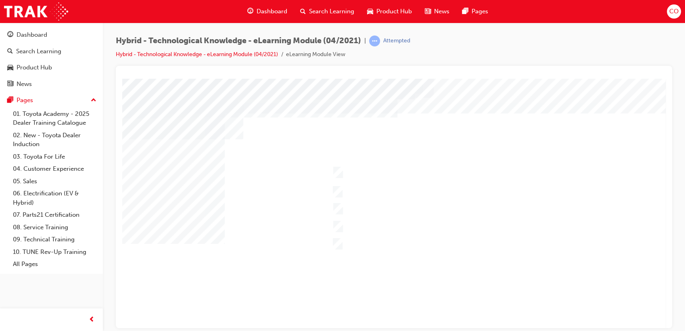
click at [339, 229] on div at bounding box center [396, 223] width 549 height 291
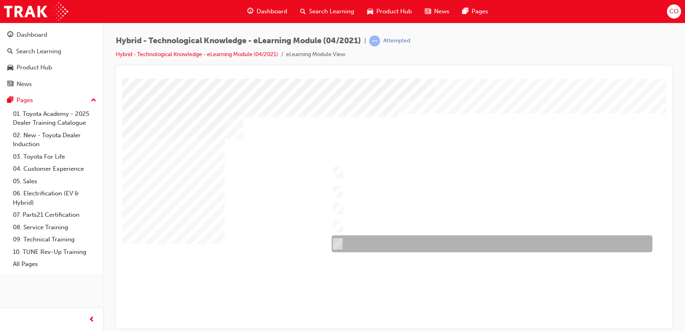
click at [340, 237] on div at bounding box center [490, 243] width 321 height 17
checkbox input "true"
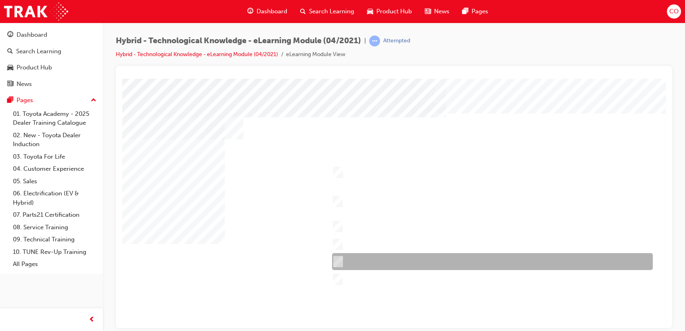
click at [383, 258] on div at bounding box center [490, 261] width 321 height 17
checkbox input "true"
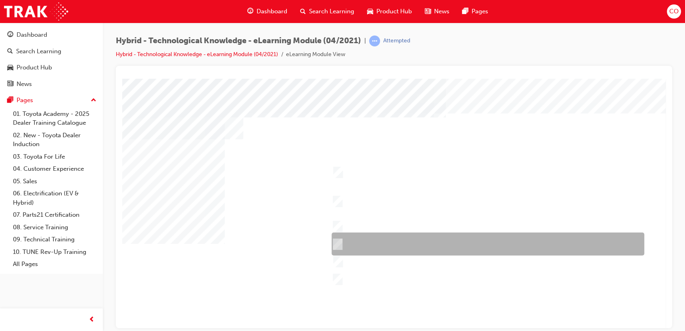
click at [396, 245] on div at bounding box center [486, 243] width 313 height 23
checkbox input "true"
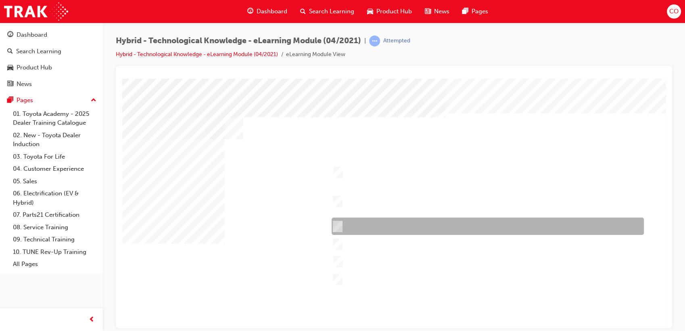
click at [396, 227] on div at bounding box center [486, 226] width 312 height 17
checkbox input "true"
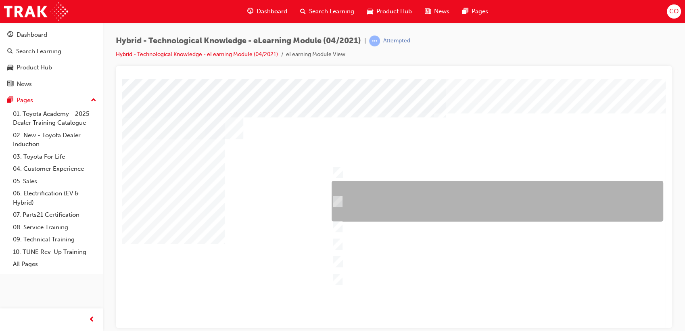
click at [391, 209] on div at bounding box center [496, 201] width 332 height 41
checkbox input "true"
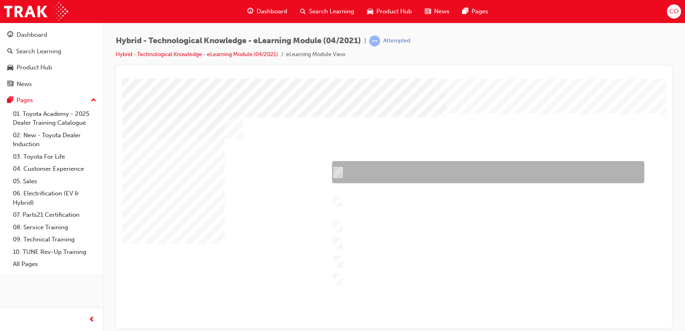
click at [385, 176] on div at bounding box center [486, 172] width 312 height 22
checkbox input "true"
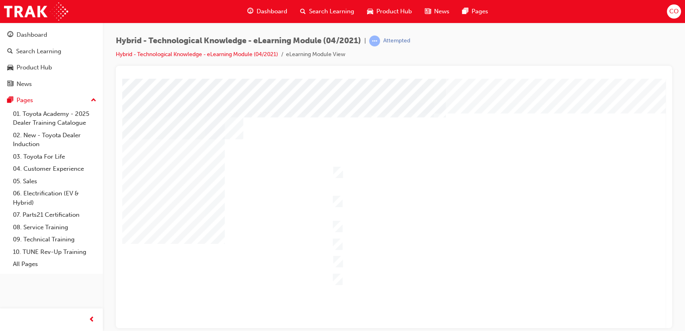
click at [377, 279] on div at bounding box center [396, 223] width 549 height 291
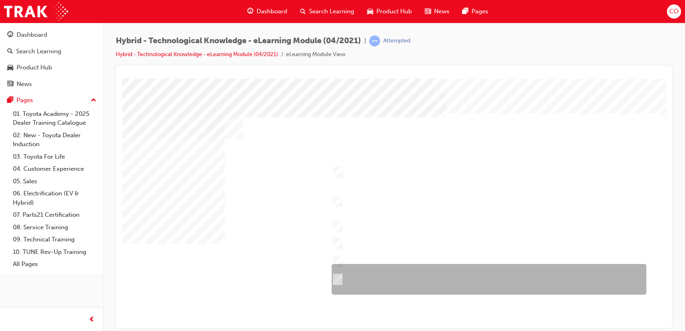
click at [353, 285] on div at bounding box center [487, 279] width 315 height 31
checkbox input "true"
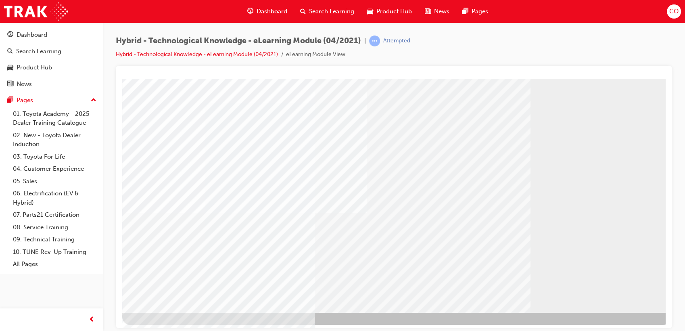
scroll to position [60, 0]
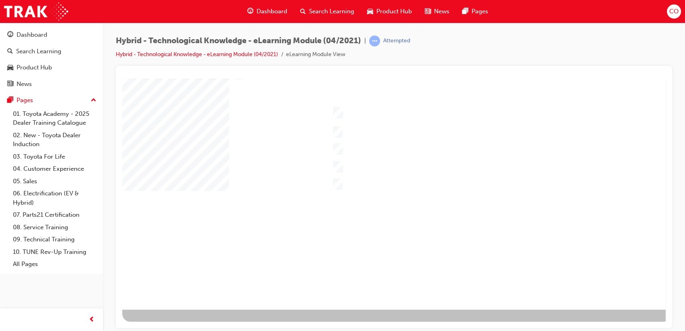
scroll to position [0, 0]
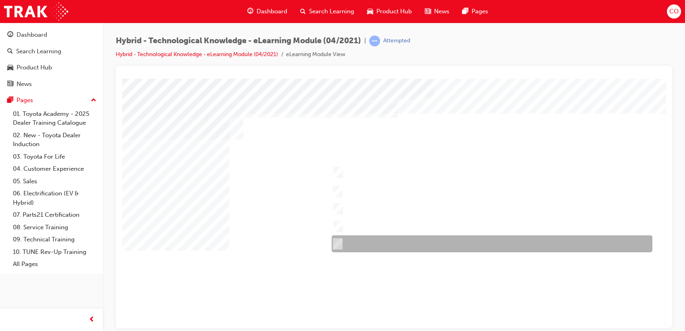
click at [427, 243] on div at bounding box center [490, 243] width 321 height 17
checkbox input "true"
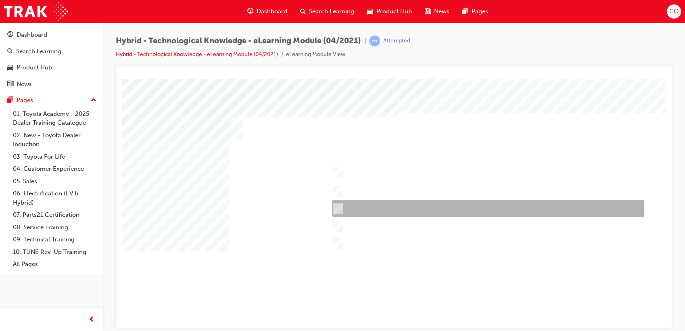
click at [407, 203] on div at bounding box center [486, 208] width 312 height 17
checkbox input "true"
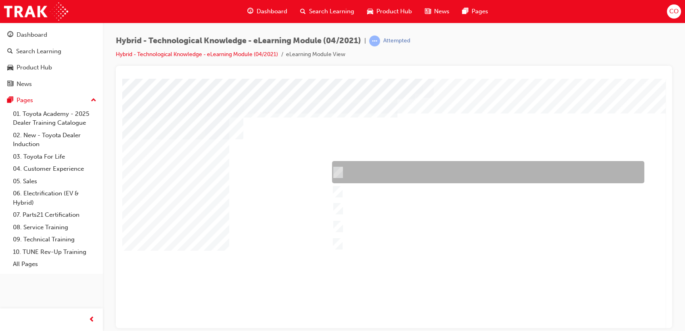
click at [396, 171] on div at bounding box center [486, 172] width 312 height 22
checkbox input "true"
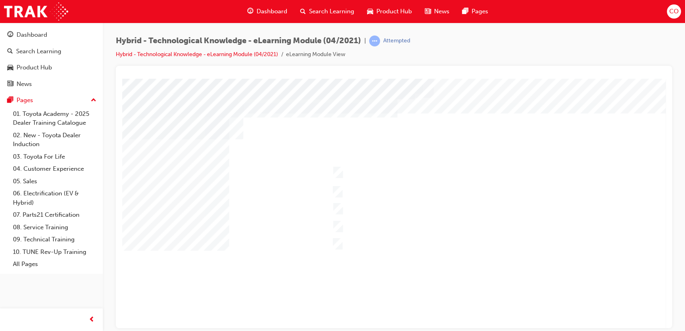
click at [380, 218] on div at bounding box center [396, 223] width 549 height 291
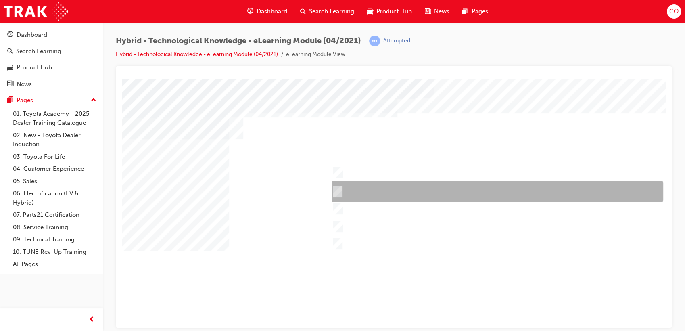
click at [365, 187] on div at bounding box center [496, 191] width 332 height 21
checkbox input "true"
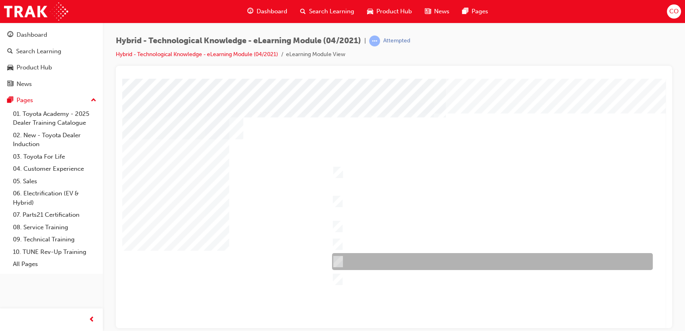
click at [463, 258] on div at bounding box center [490, 261] width 321 height 17
checkbox input "true"
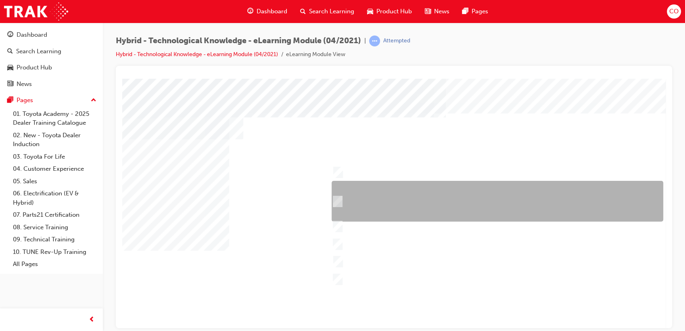
click at [465, 216] on div at bounding box center [496, 201] width 332 height 41
checkbox input "true"
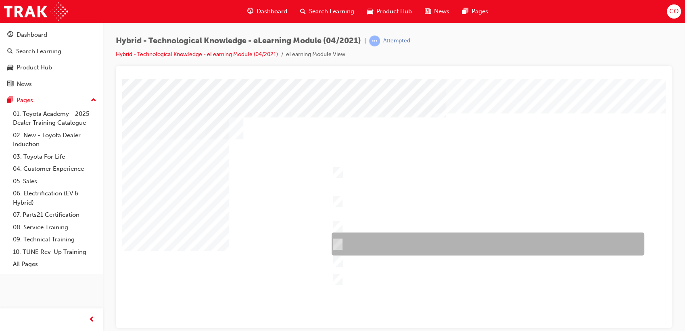
click at [450, 242] on div at bounding box center [486, 243] width 313 height 23
checkbox input "true"
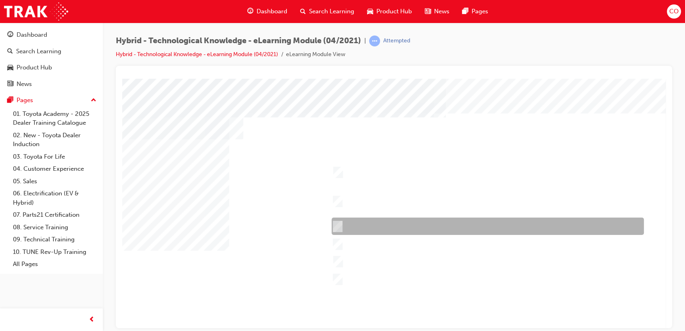
click at [447, 229] on div at bounding box center [486, 226] width 312 height 17
checkbox input "true"
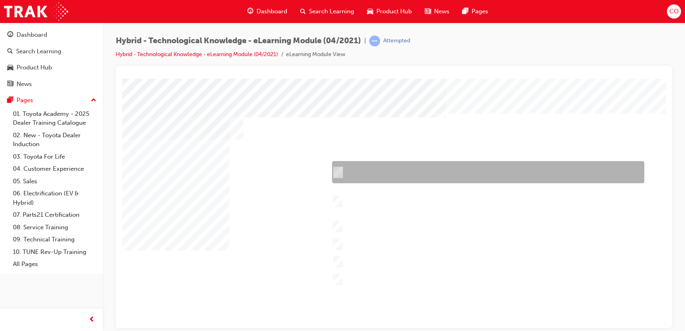
click at [438, 178] on div at bounding box center [486, 172] width 312 height 22
checkbox input "true"
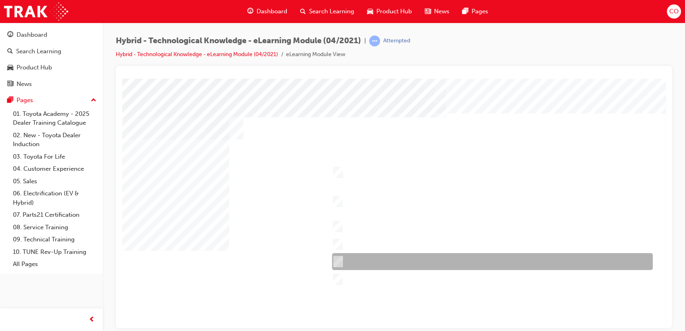
scroll to position [60, 0]
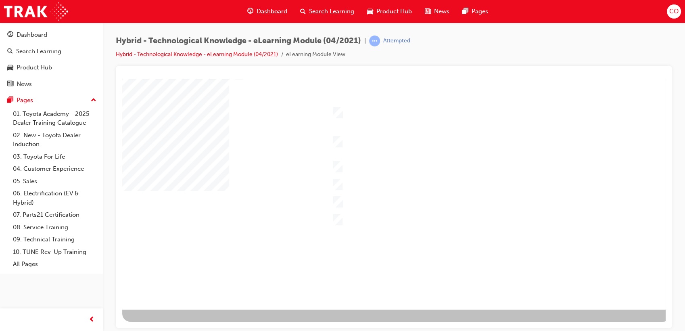
click at [379, 222] on div at bounding box center [396, 164] width 549 height 291
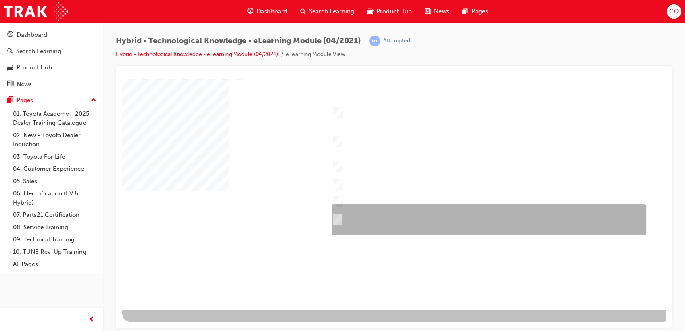
click at [378, 225] on div at bounding box center [487, 219] width 315 height 31
checkbox input "true"
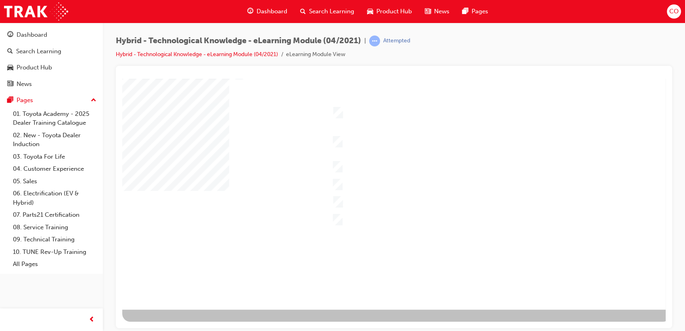
drag, startPoint x: 373, startPoint y: 236, endPoint x: 371, endPoint y: 241, distance: 6.0
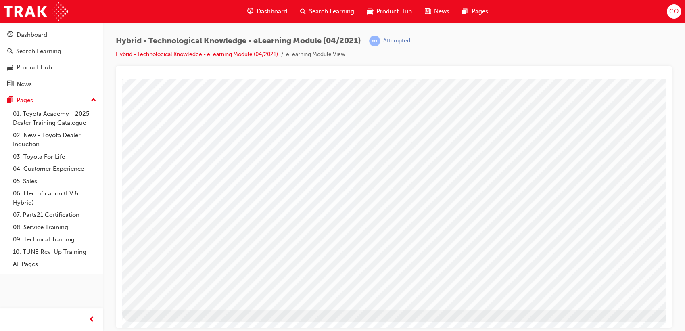
scroll to position [0, 0]
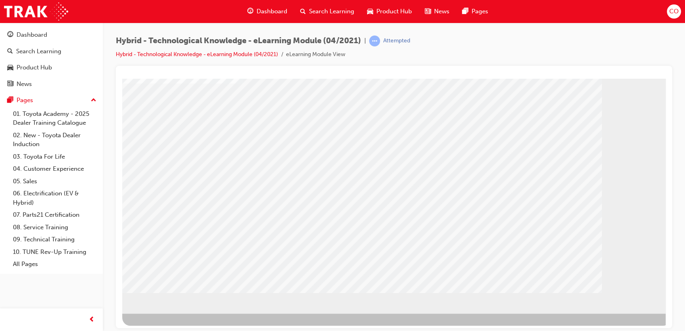
scroll to position [60, 0]
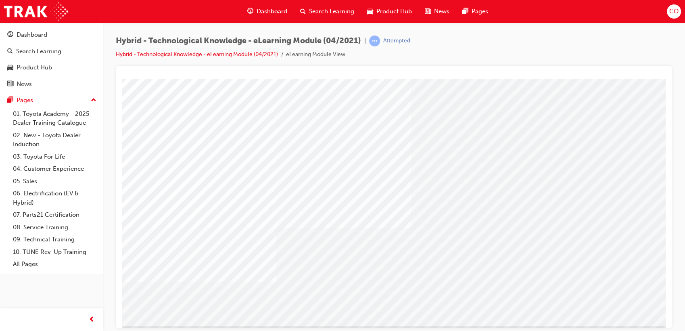
scroll to position [45, 0]
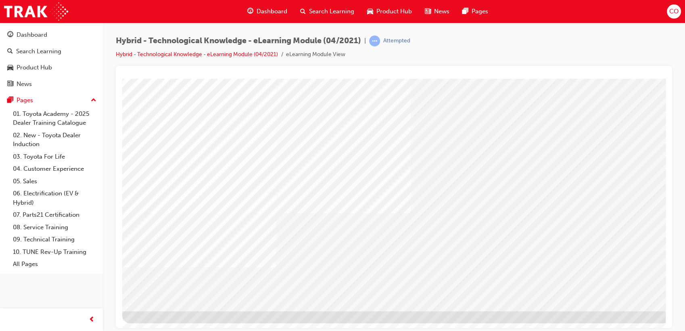
scroll to position [60, 0]
drag, startPoint x: 539, startPoint y: 289, endPoint x: 534, endPoint y: 291, distance: 5.2
drag, startPoint x: 551, startPoint y: 287, endPoint x: 557, endPoint y: 286, distance: 5.7
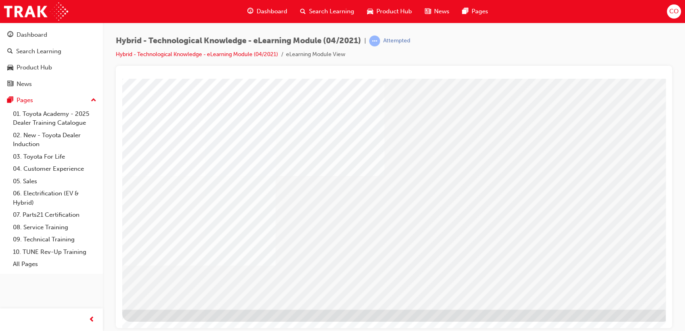
drag, startPoint x: 540, startPoint y: 287, endPoint x: 531, endPoint y: 287, distance: 9.3
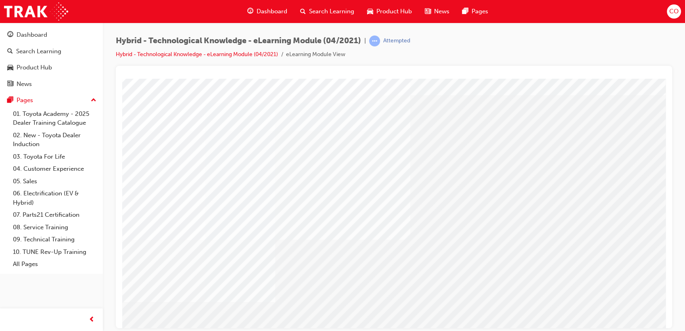
scroll to position [0, 0]
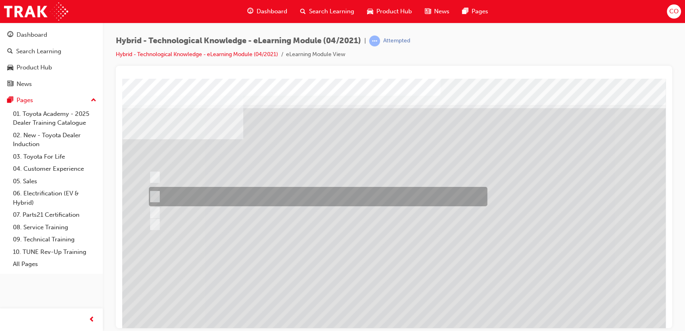
click at [318, 196] on div at bounding box center [316, 196] width 339 height 19
radio input "true"
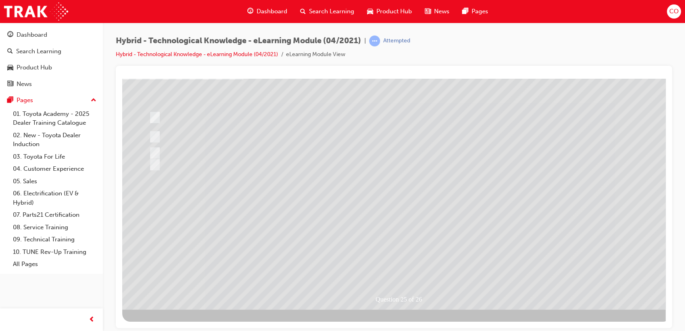
click at [387, 268] on div at bounding box center [396, 164] width 549 height 291
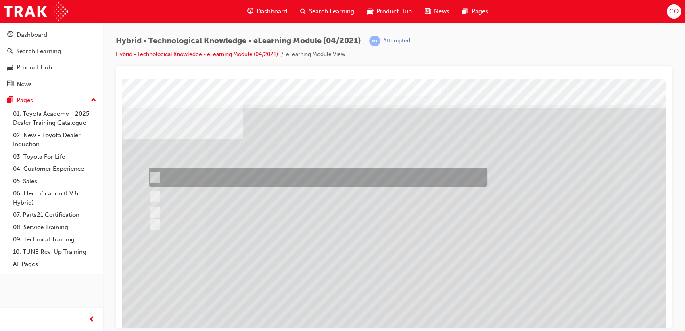
click at [253, 181] on div at bounding box center [316, 176] width 339 height 19
radio input "true"
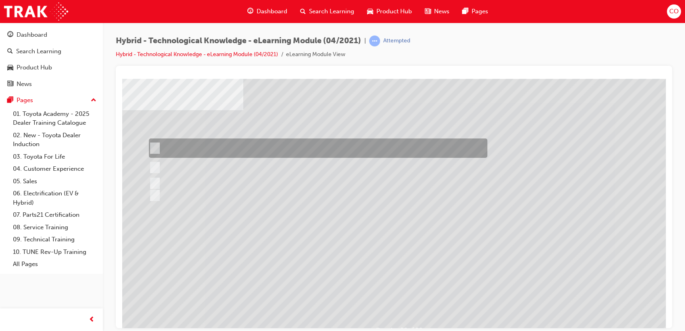
scroll to position [60, 0]
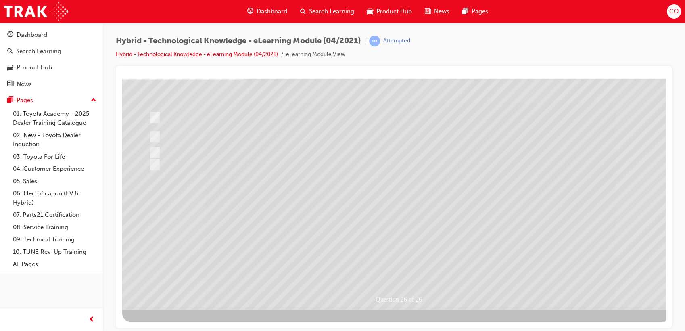
click at [391, 268] on div at bounding box center [396, 164] width 549 height 291
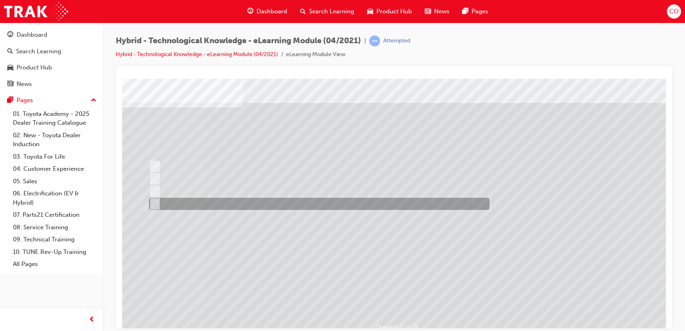
scroll to position [0, 0]
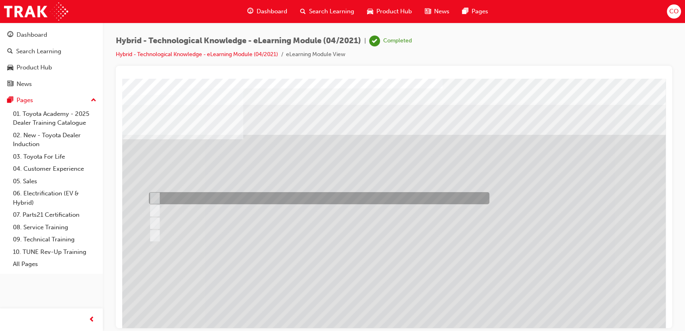
click at [203, 195] on div at bounding box center [317, 198] width 341 height 12
radio input "true"
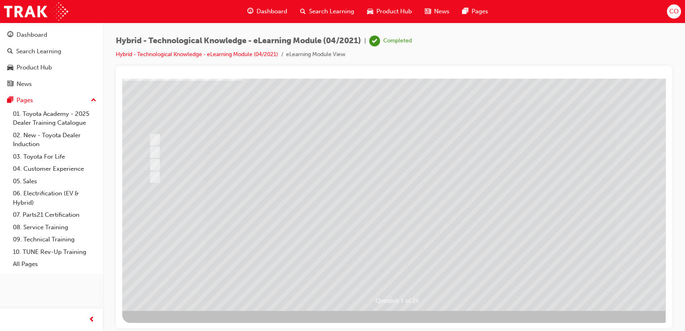
scroll to position [60, 0]
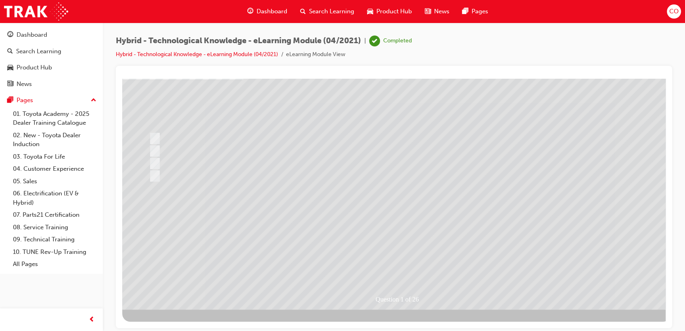
click at [394, 264] on div at bounding box center [396, 164] width 549 height 291
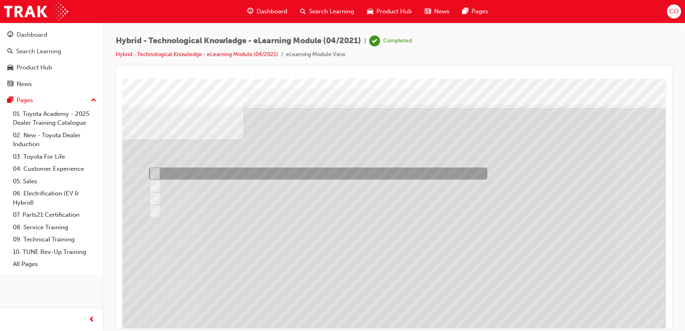
click at [207, 168] on div at bounding box center [316, 173] width 339 height 12
radio input "true"
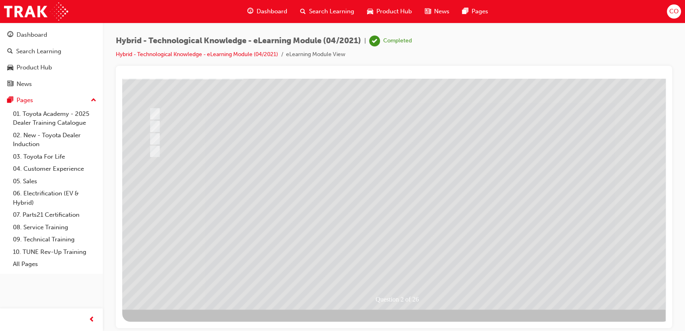
click at [388, 271] on div at bounding box center [396, 164] width 549 height 291
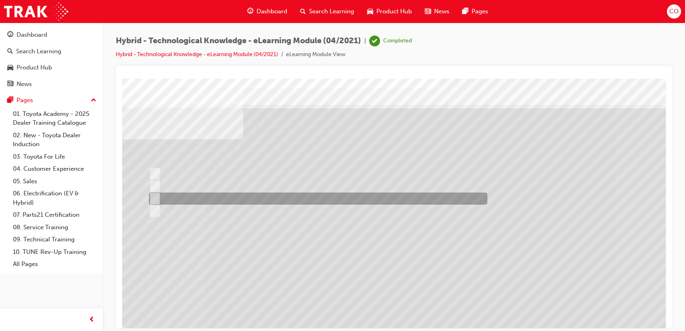
click at [205, 194] on div at bounding box center [316, 199] width 339 height 12
radio input "true"
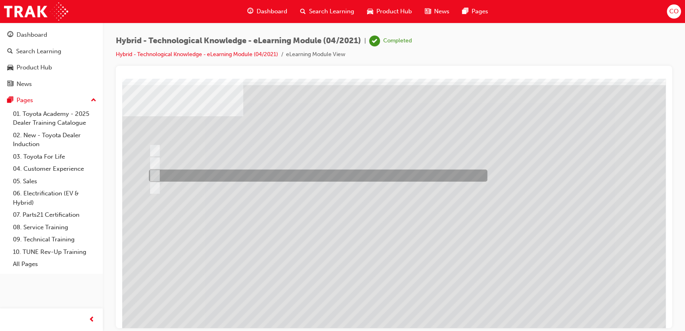
scroll to position [60, 0]
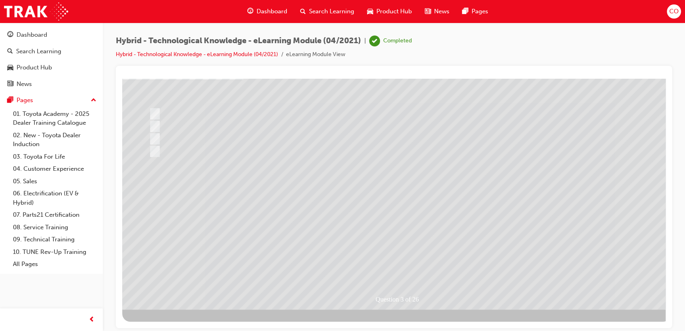
click at [396, 262] on div at bounding box center [396, 164] width 549 height 291
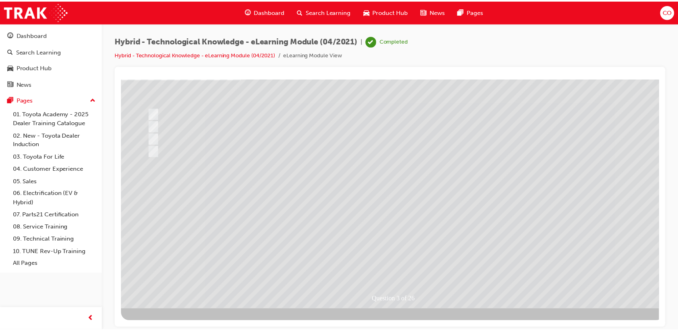
scroll to position [0, 0]
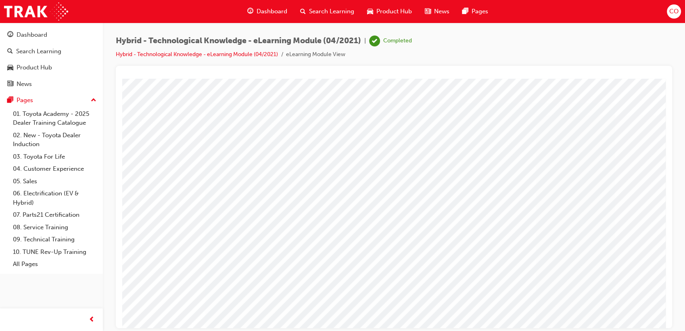
click at [338, 10] on span "Search Learning" at bounding box center [331, 11] width 45 height 9
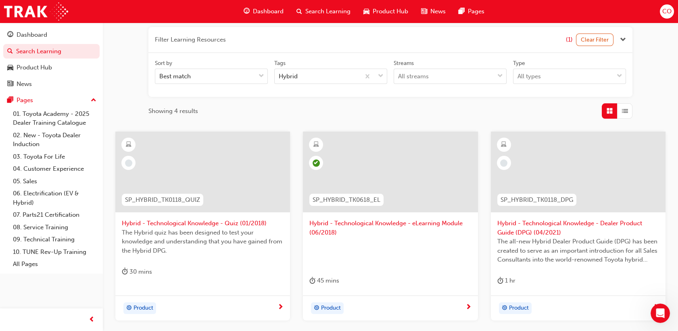
scroll to position [179, 0]
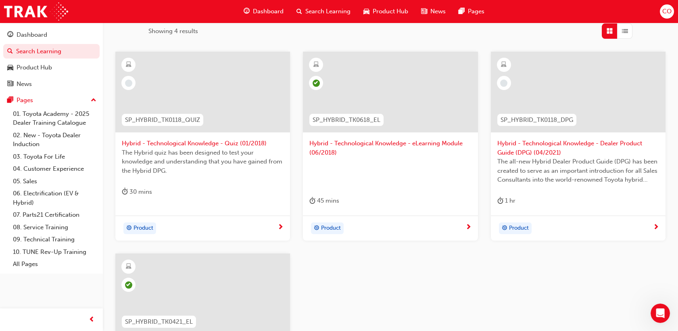
click at [266, 179] on div "The Hybrid quiz has been designed to test your knowledge and understanding that…" at bounding box center [203, 164] width 162 height 32
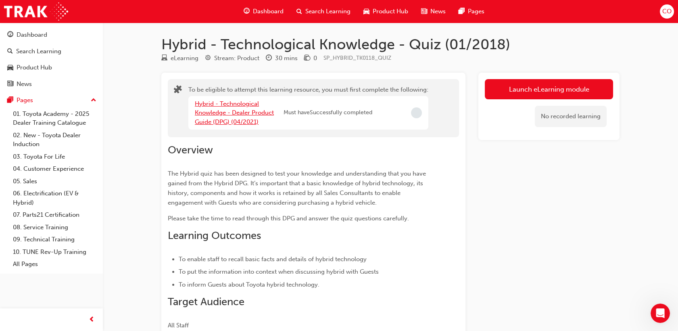
click at [221, 102] on link "Hybrid - Technological Knowledge - Dealer Product Guide (DPG) (04/2021)" at bounding box center [234, 112] width 79 height 25
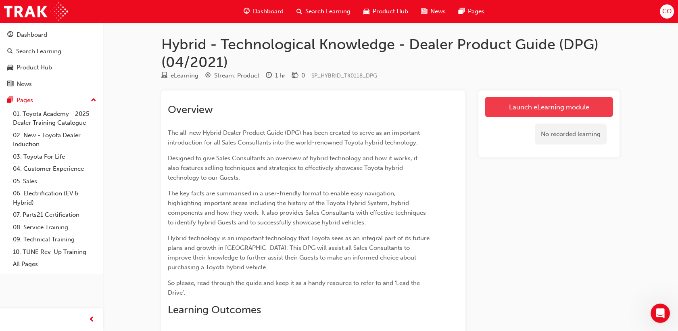
click at [532, 107] on link "Launch eLearning module" at bounding box center [549, 107] width 128 height 20
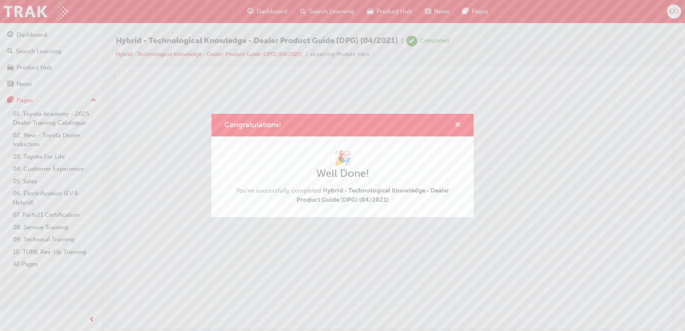
click at [458, 124] on span "cross-icon" at bounding box center [458, 125] width 6 height 7
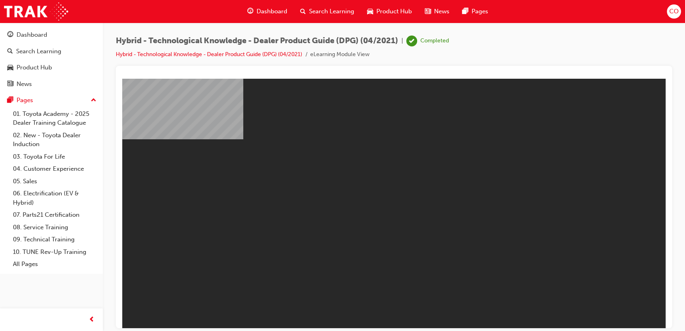
click at [271, 15] on span "Dashboard" at bounding box center [272, 11] width 31 height 9
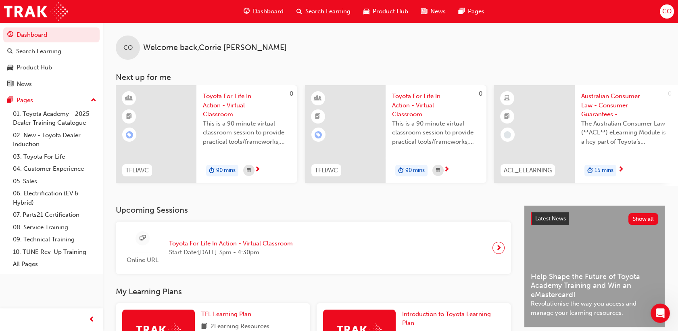
click at [318, 15] on span "Search Learning" at bounding box center [328, 11] width 45 height 9
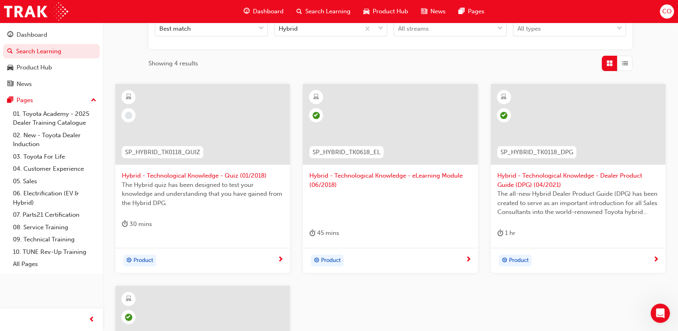
scroll to position [134, 0]
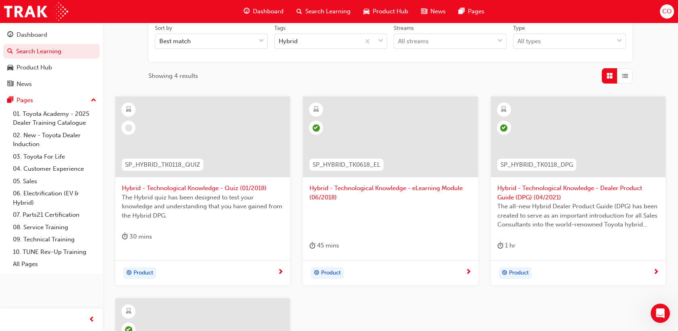
click at [225, 197] on span "The Hybrid quiz has been designed to test your knowledge and understanding that…" at bounding box center [203, 206] width 162 height 27
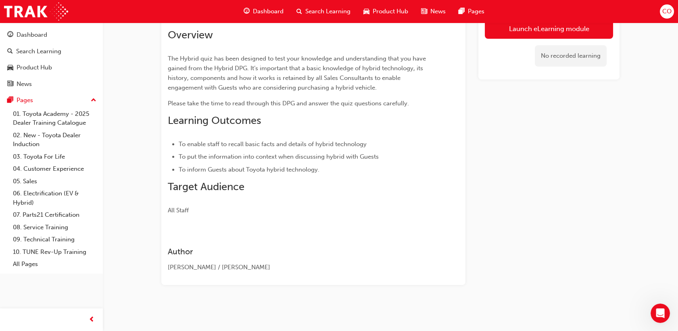
scroll to position [115, 0]
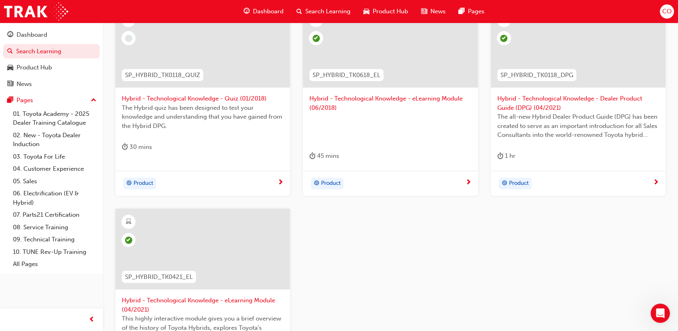
scroll to position [90, 0]
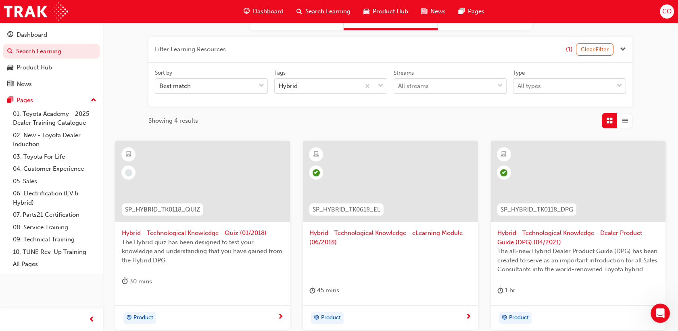
click at [231, 231] on span "Hybrid - Technological Knowledge - Quiz (01/2018)" at bounding box center [203, 232] width 162 height 9
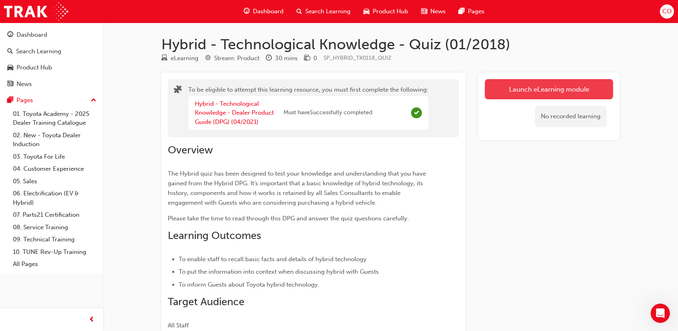
click at [515, 86] on button "Launch eLearning module" at bounding box center [549, 89] width 128 height 20
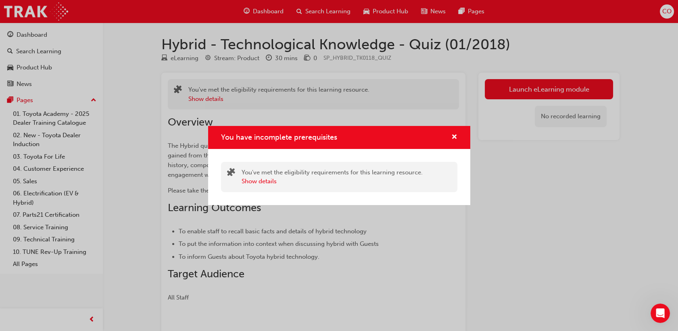
click at [458, 139] on div "You have incomplete prerequisites" at bounding box center [339, 137] width 262 height 23
click at [453, 137] on span "cross-icon" at bounding box center [455, 137] width 6 height 7
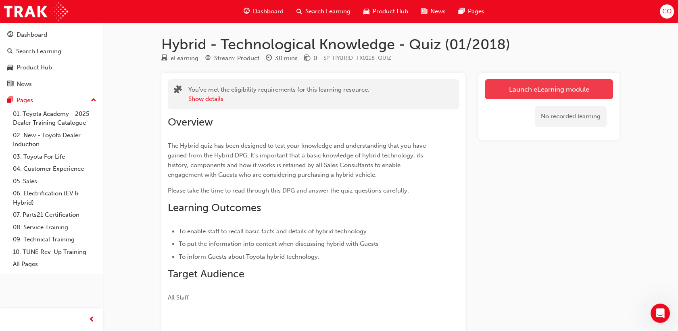
click at [545, 94] on button "Launch eLearning module" at bounding box center [549, 89] width 128 height 20
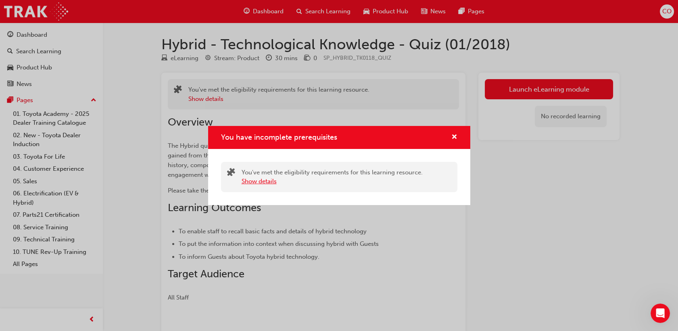
click at [258, 183] on button "Show details" at bounding box center [259, 181] width 35 height 9
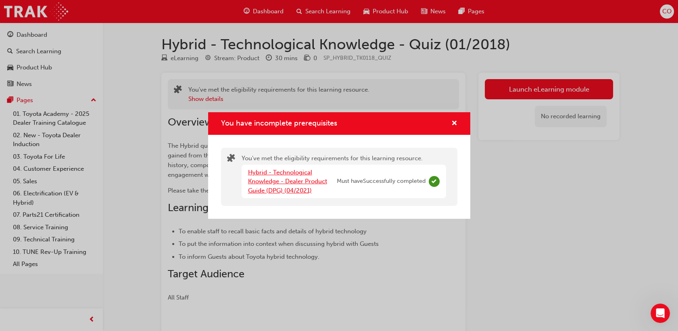
click at [281, 180] on link "Hybrid - Technological Knowledge - Dealer Product Guide (DPG) (04/2021)" at bounding box center [287, 181] width 79 height 25
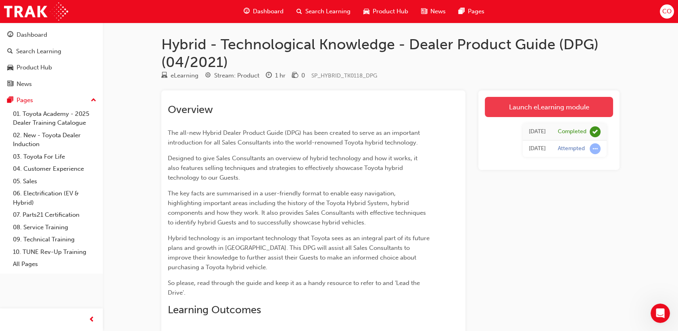
click at [586, 109] on link "Launch eLearning module" at bounding box center [549, 107] width 128 height 20
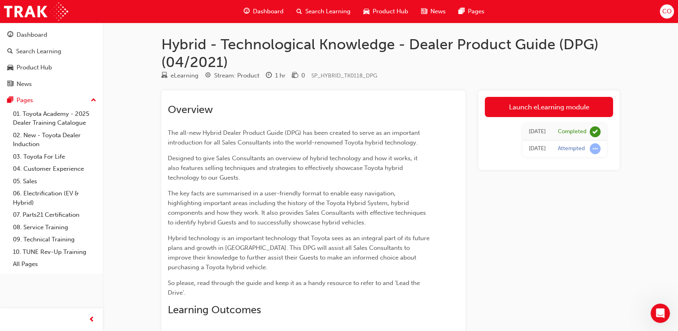
click at [322, 15] on span "Search Learning" at bounding box center [328, 11] width 45 height 9
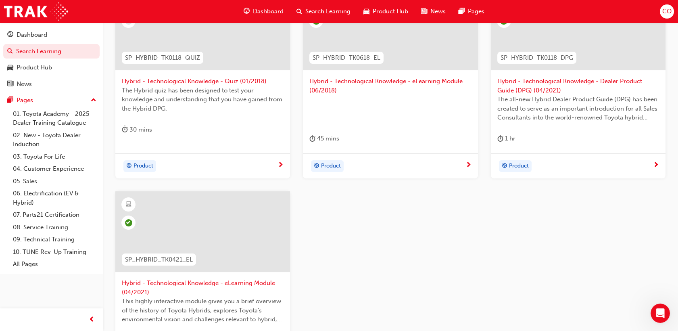
scroll to position [368, 0]
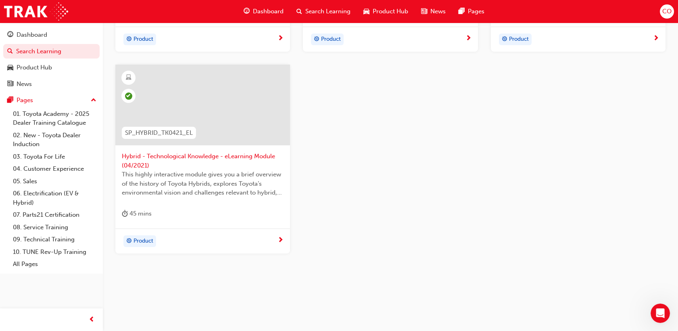
click at [329, 126] on div "SP_HYBRID_TK0118_QUIZ Hybrid - Technological Knowledge - Quiz (01/2018) The Hyb…" at bounding box center [390, 65] width 563 height 404
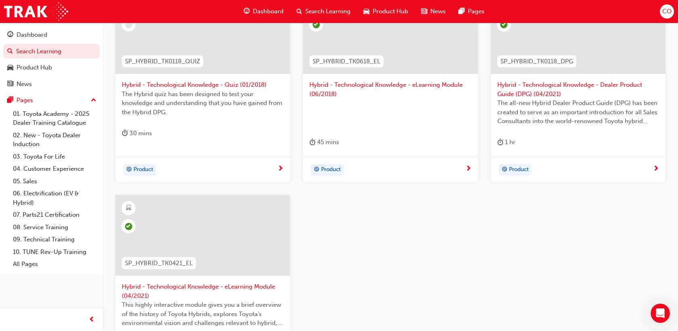
scroll to position [233, 0]
